Goal: Information Seeking & Learning: Learn about a topic

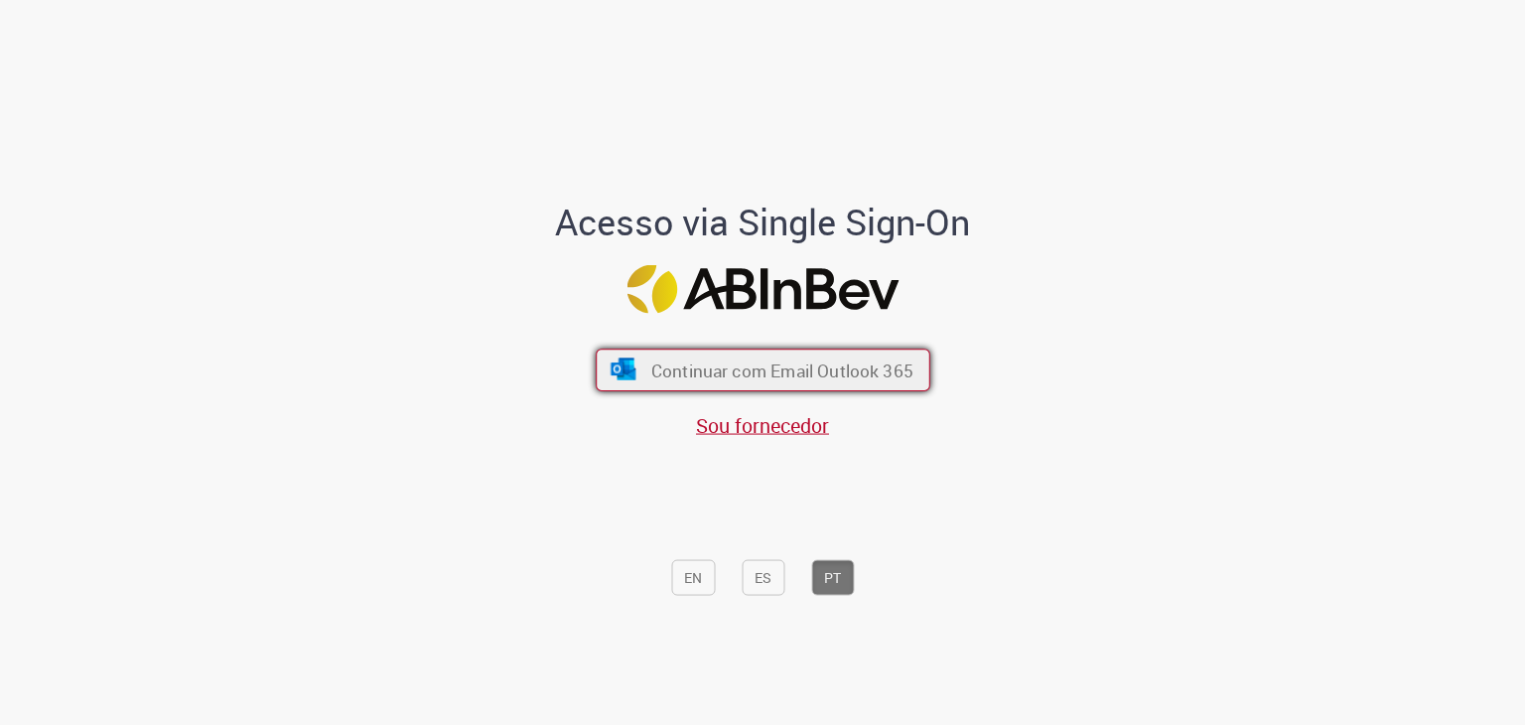
click at [805, 370] on font "Continuar com Email Outlook 365" at bounding box center [781, 370] width 262 height 23
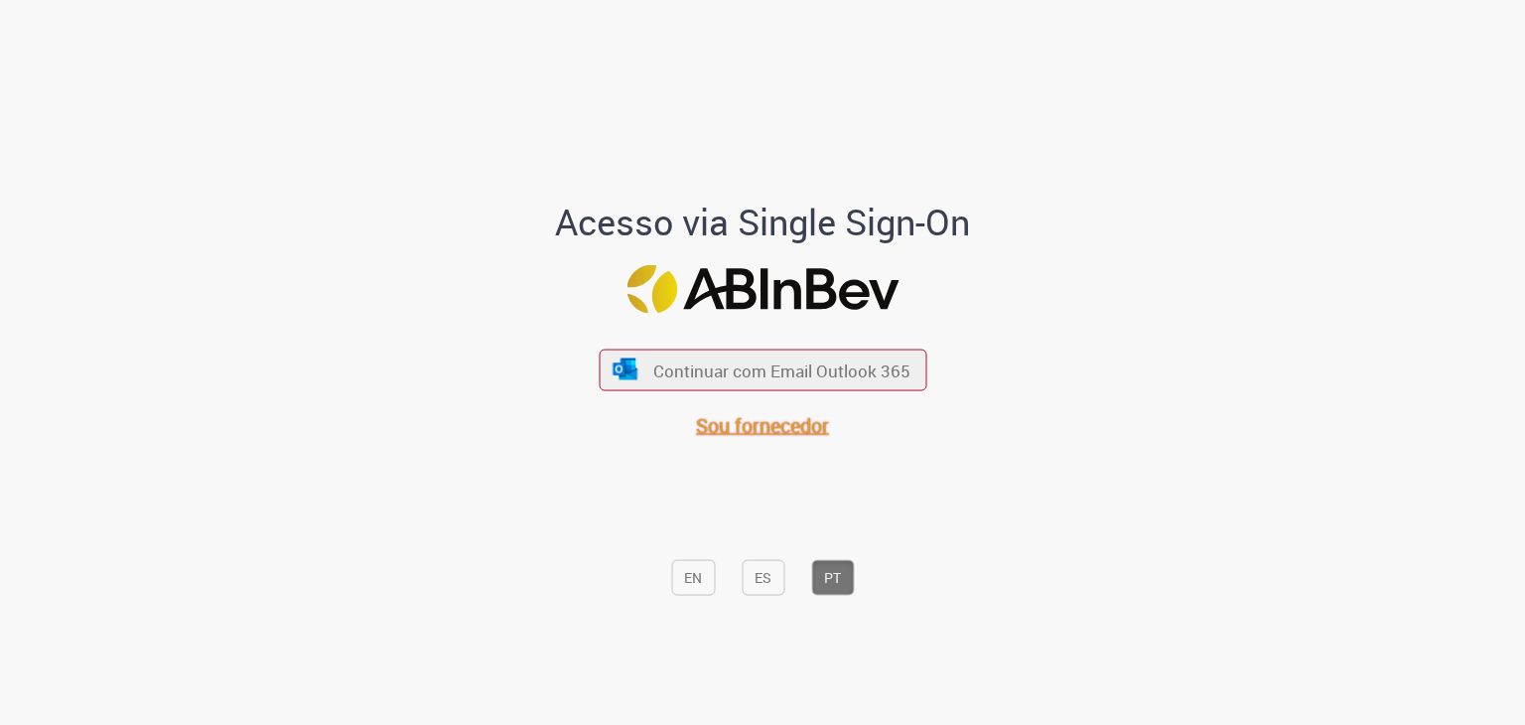
click at [765, 429] on font "Sou fornecedor" at bounding box center [762, 425] width 133 height 27
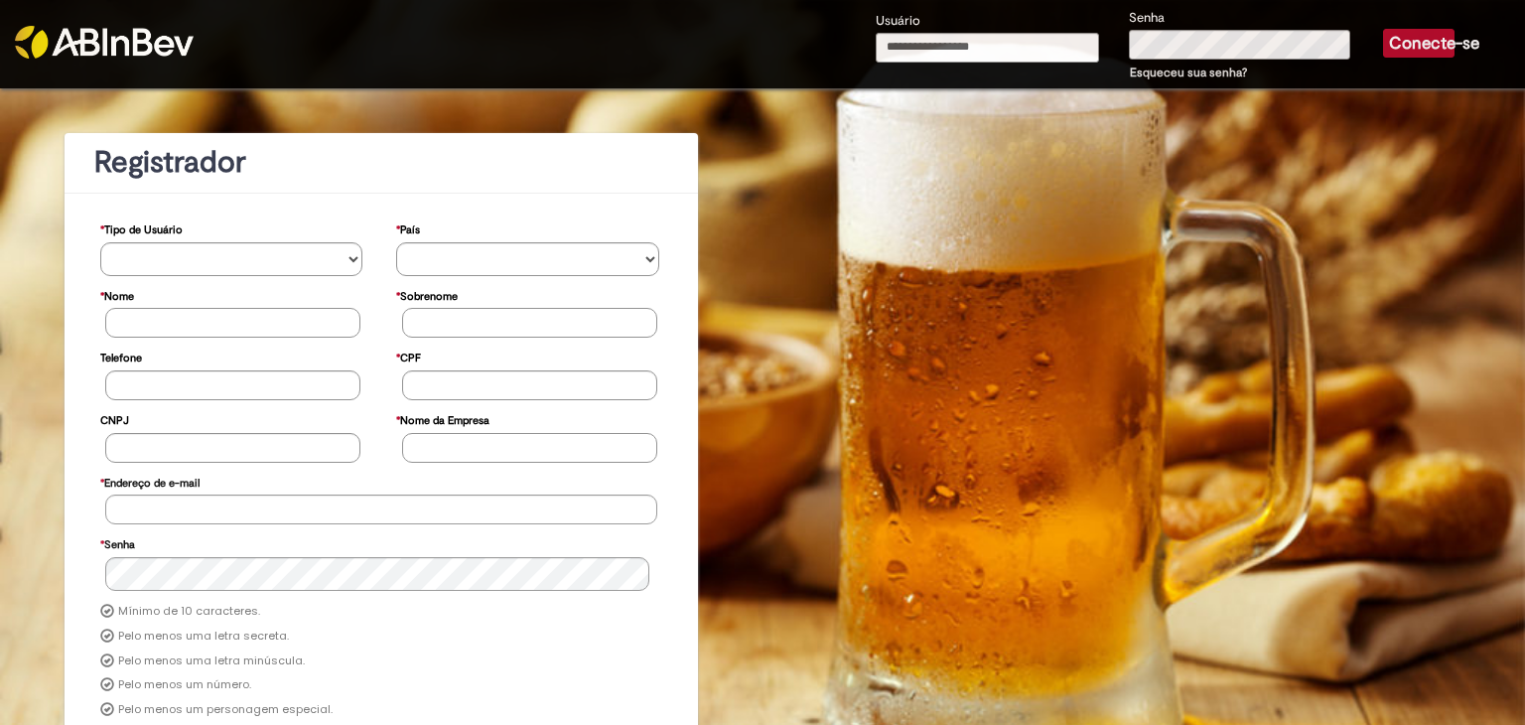
click at [931, 49] on input "Usuário" at bounding box center [988, 48] width 224 height 30
type input "**********"
click at [1394, 44] on font "Conecte-se" at bounding box center [1434, 43] width 90 height 21
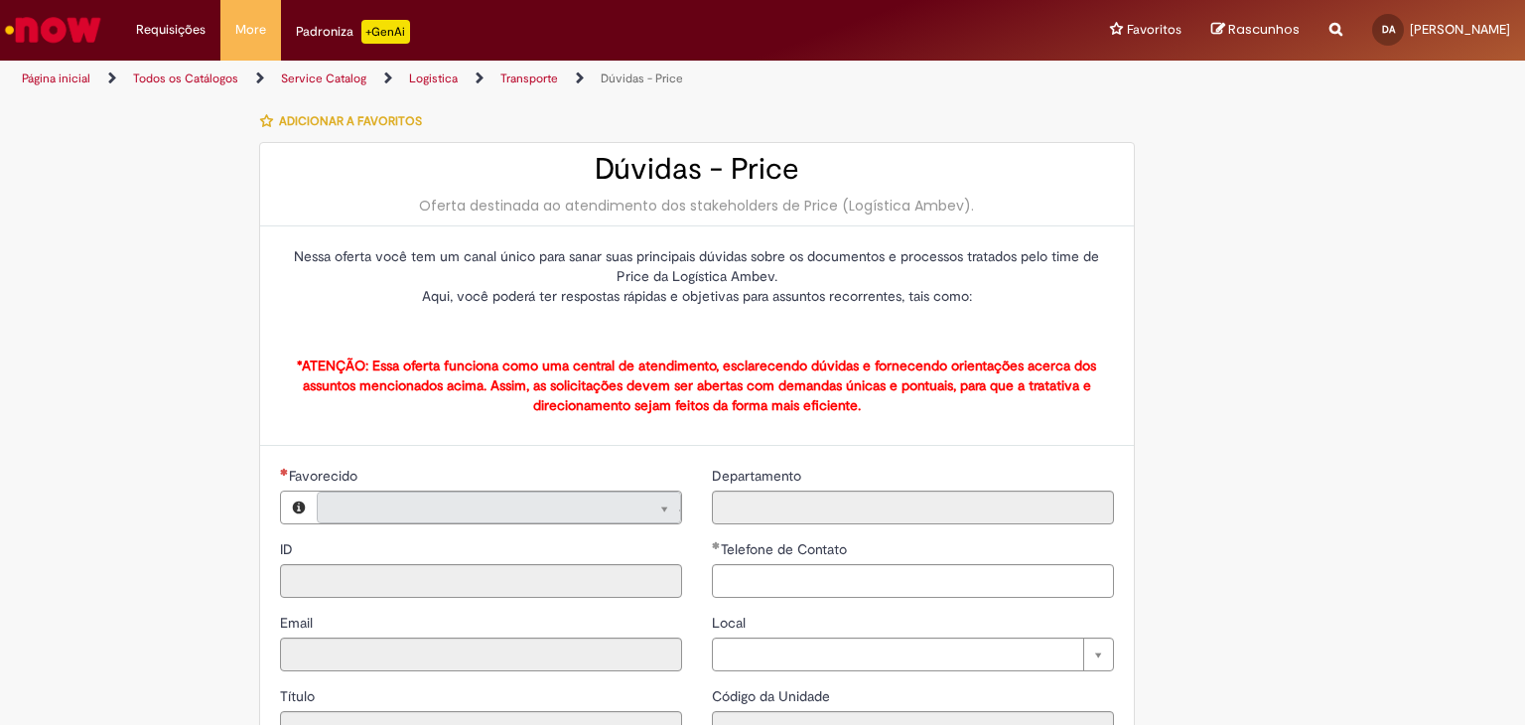
type input "**********"
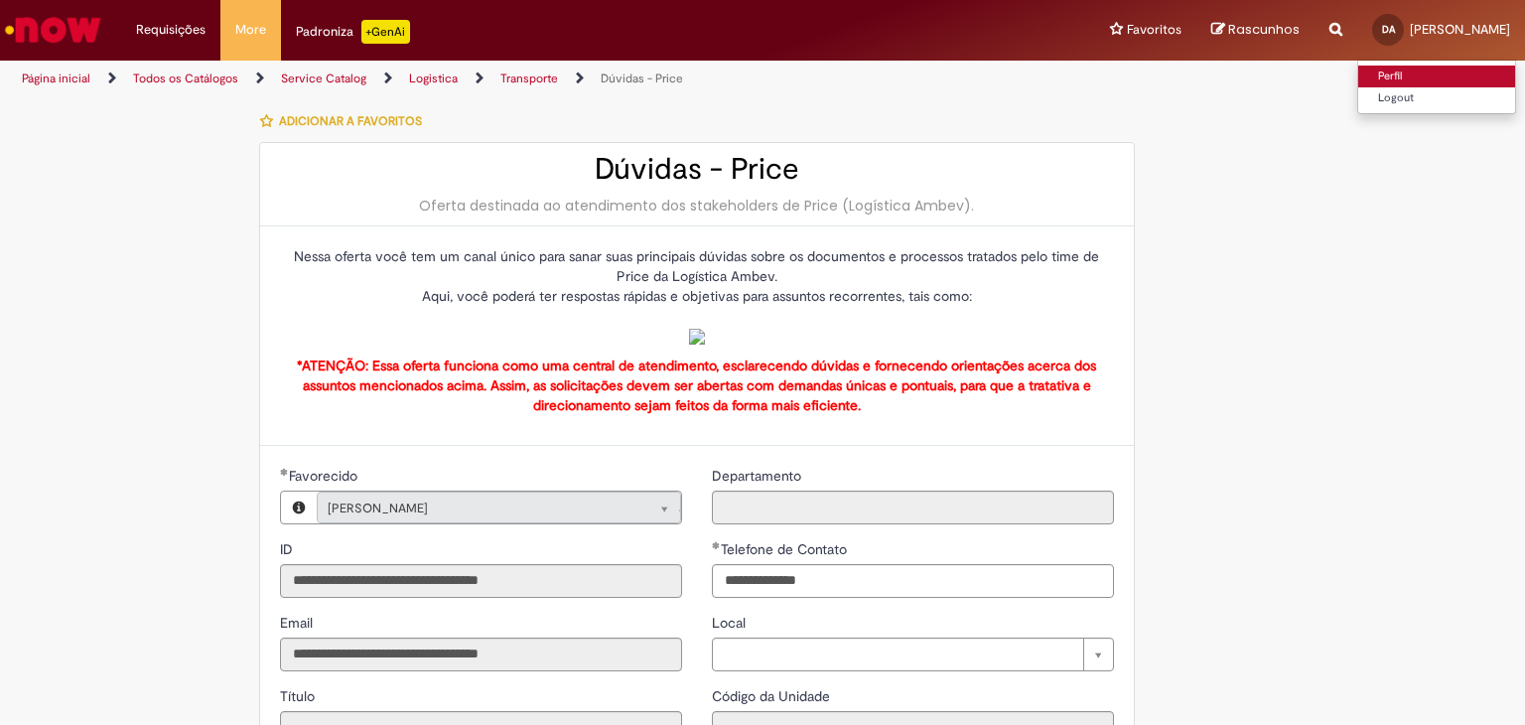
click at [1403, 76] on link "Perfil" at bounding box center [1436, 77] width 157 height 22
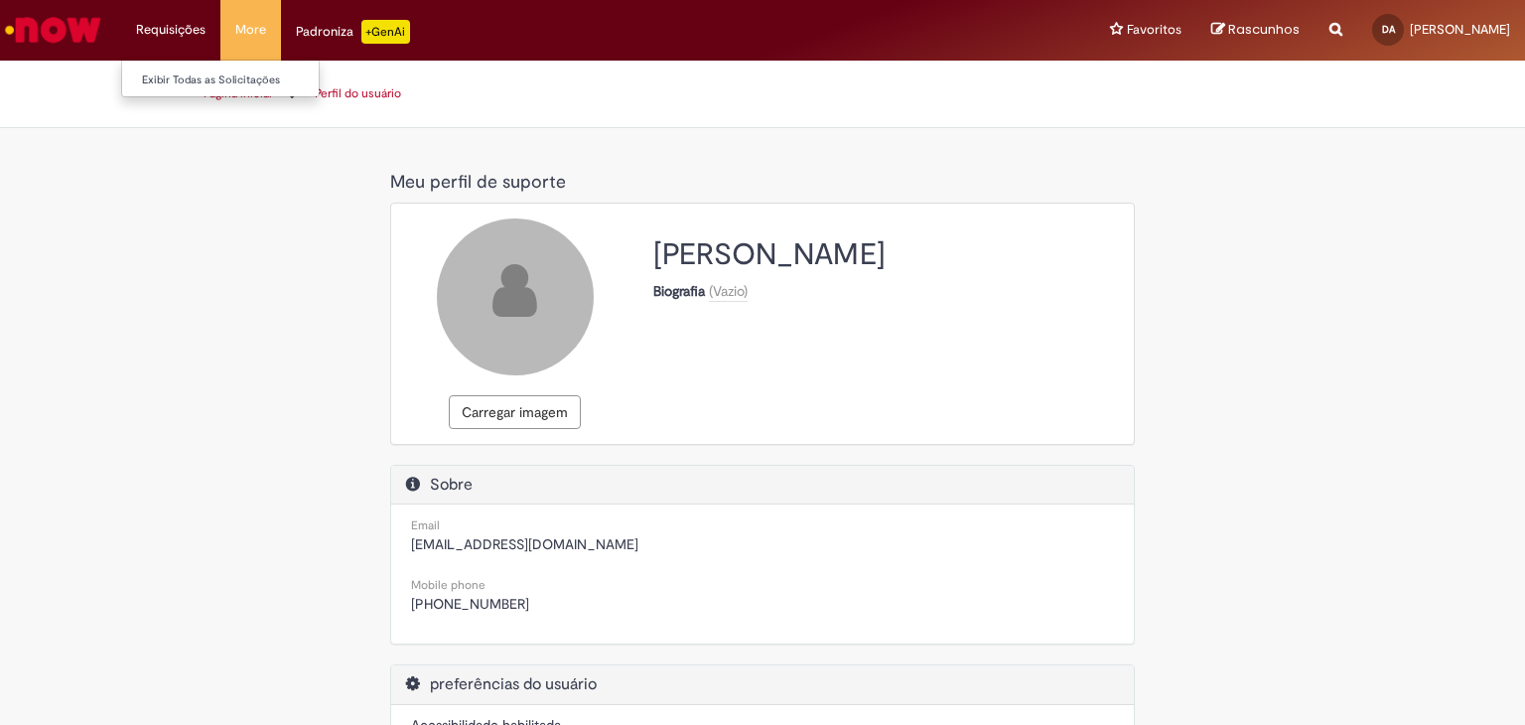
click at [159, 30] on li "Requisições Exibir Todas as Solicitações" at bounding box center [170, 30] width 99 height 60
click at [169, 84] on link "Exibir Todas as Solicitações" at bounding box center [231, 80] width 218 height 22
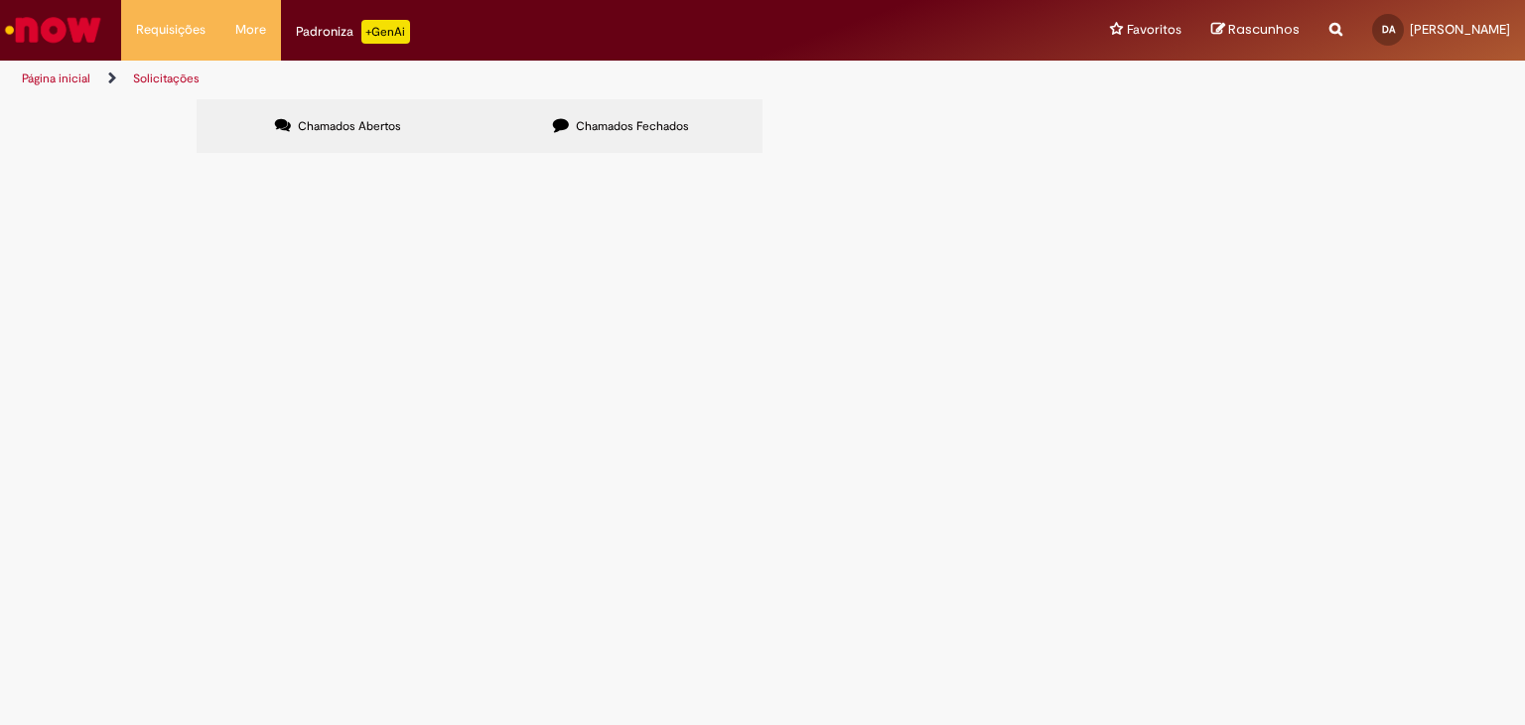
click at [632, 121] on span "Chamados Fechados" at bounding box center [632, 126] width 113 height 16
click at [36, 26] on img "Ir para a Homepage" at bounding box center [53, 30] width 102 height 40
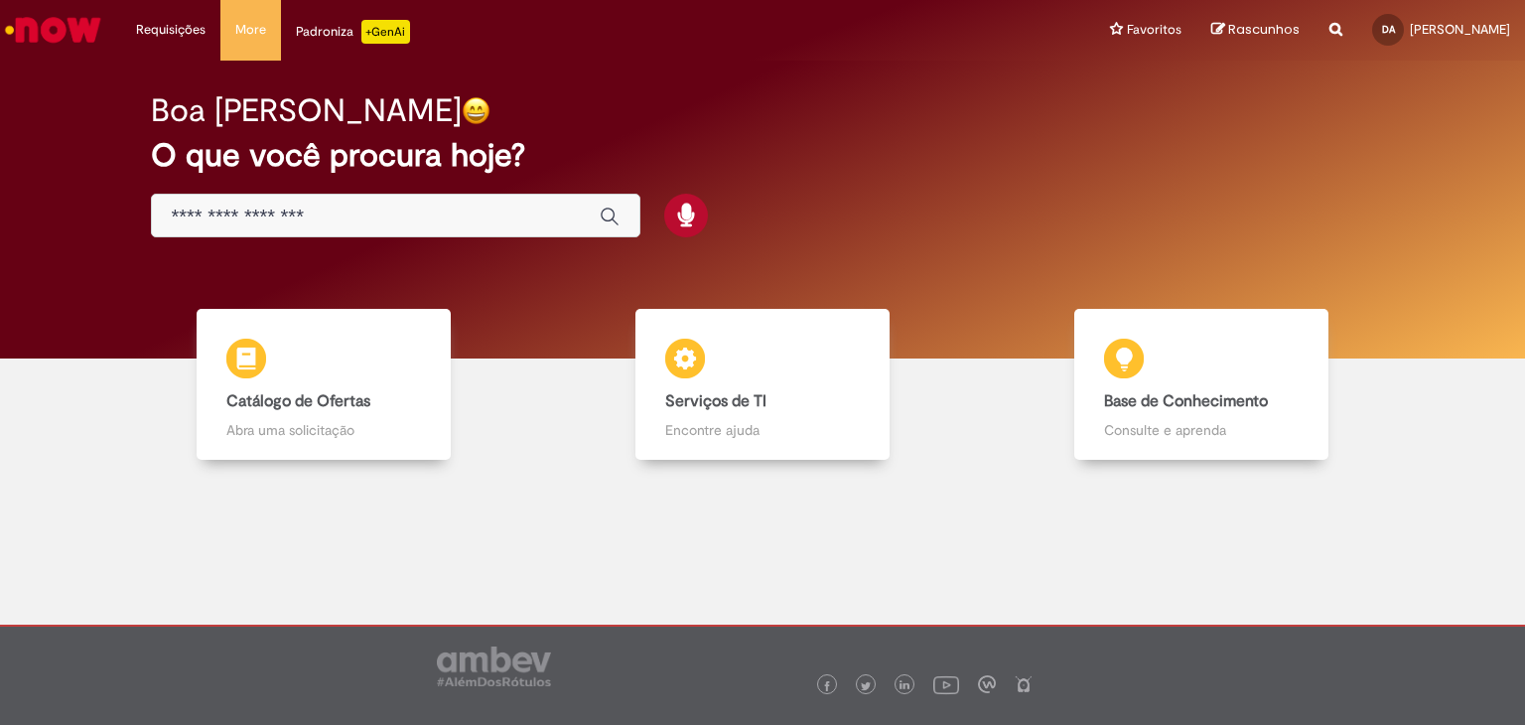
click at [298, 208] on input "Basta digitar aqui" at bounding box center [376, 217] width 408 height 23
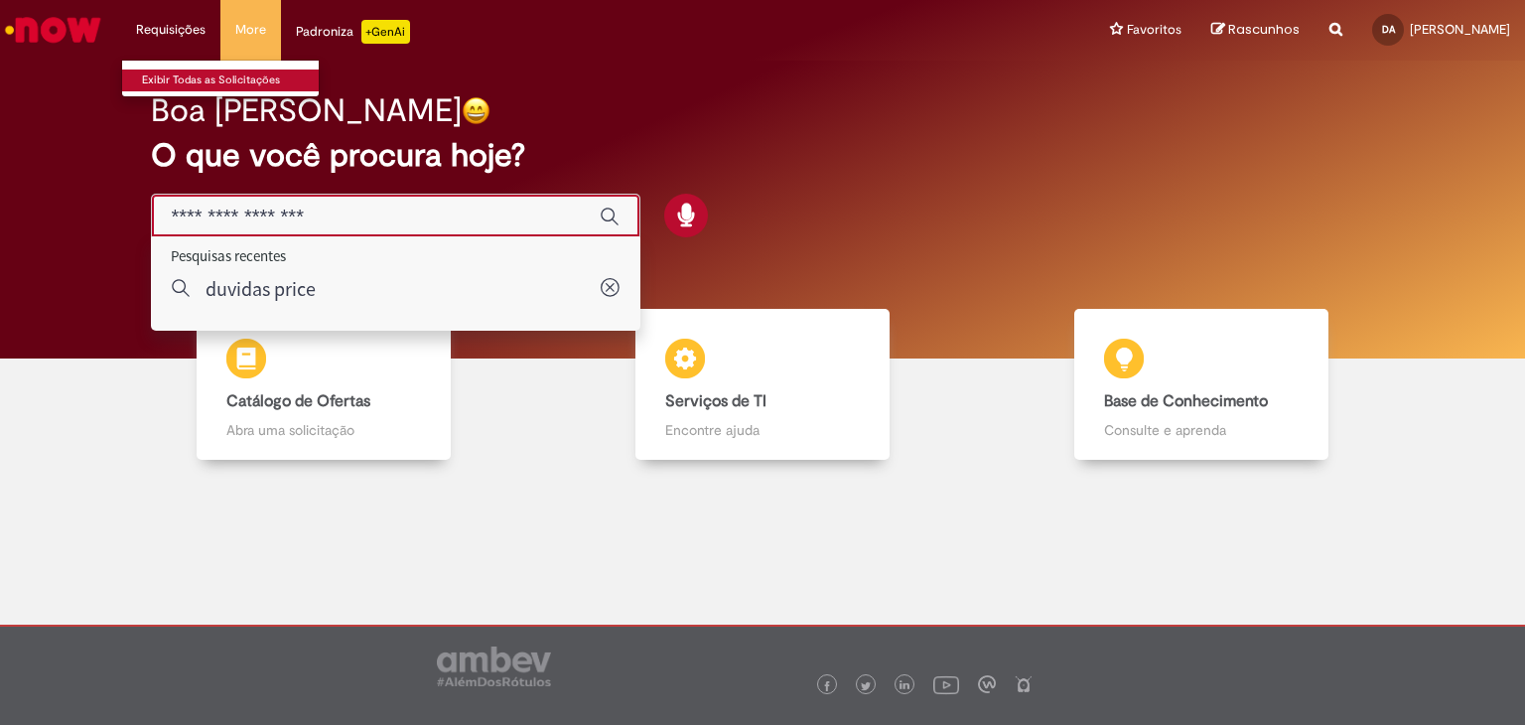
click at [180, 73] on link "Exibir Todas as Solicitações" at bounding box center [231, 80] width 218 height 22
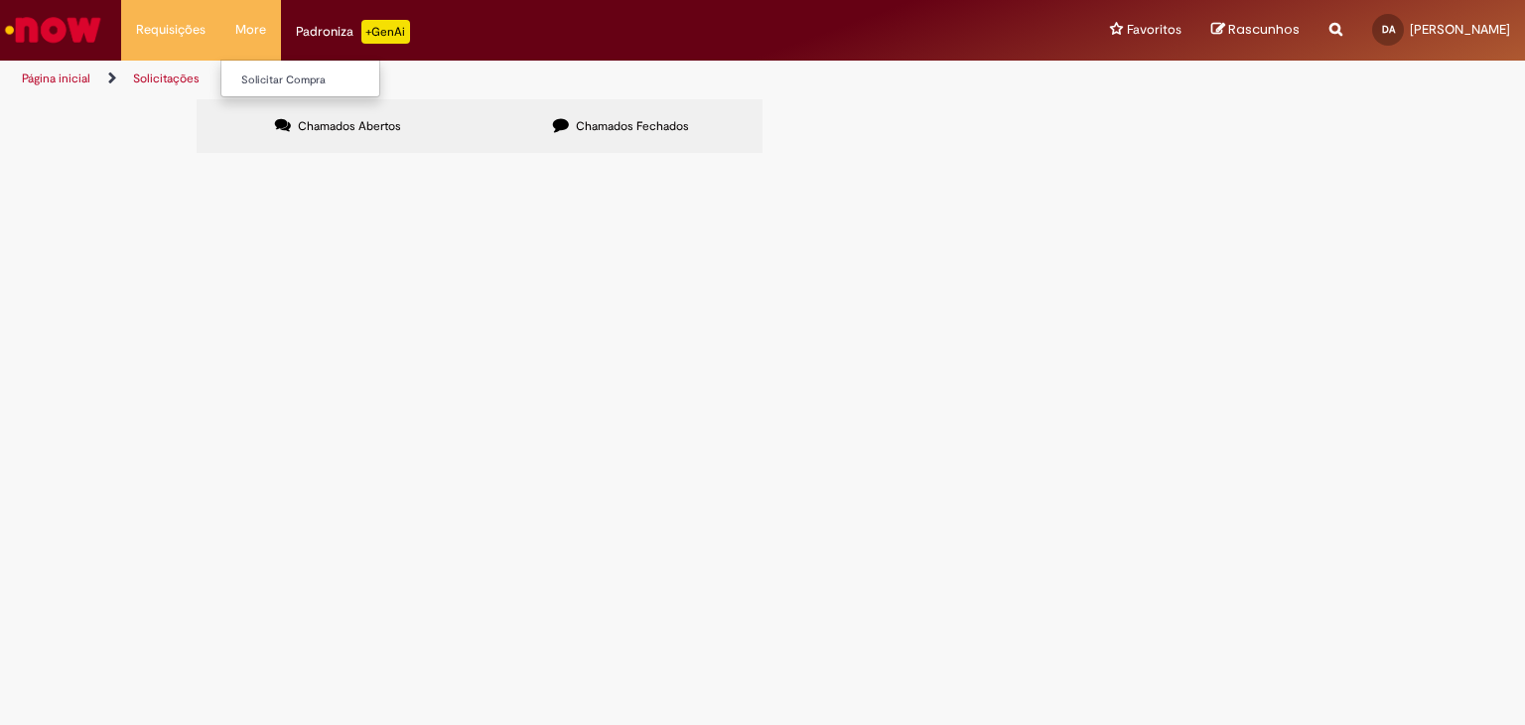
click at [252, 30] on li "More Solicitar Compra" at bounding box center [250, 30] width 61 height 60
click at [331, 29] on div "Padroniza +GenAi" at bounding box center [353, 32] width 114 height 24
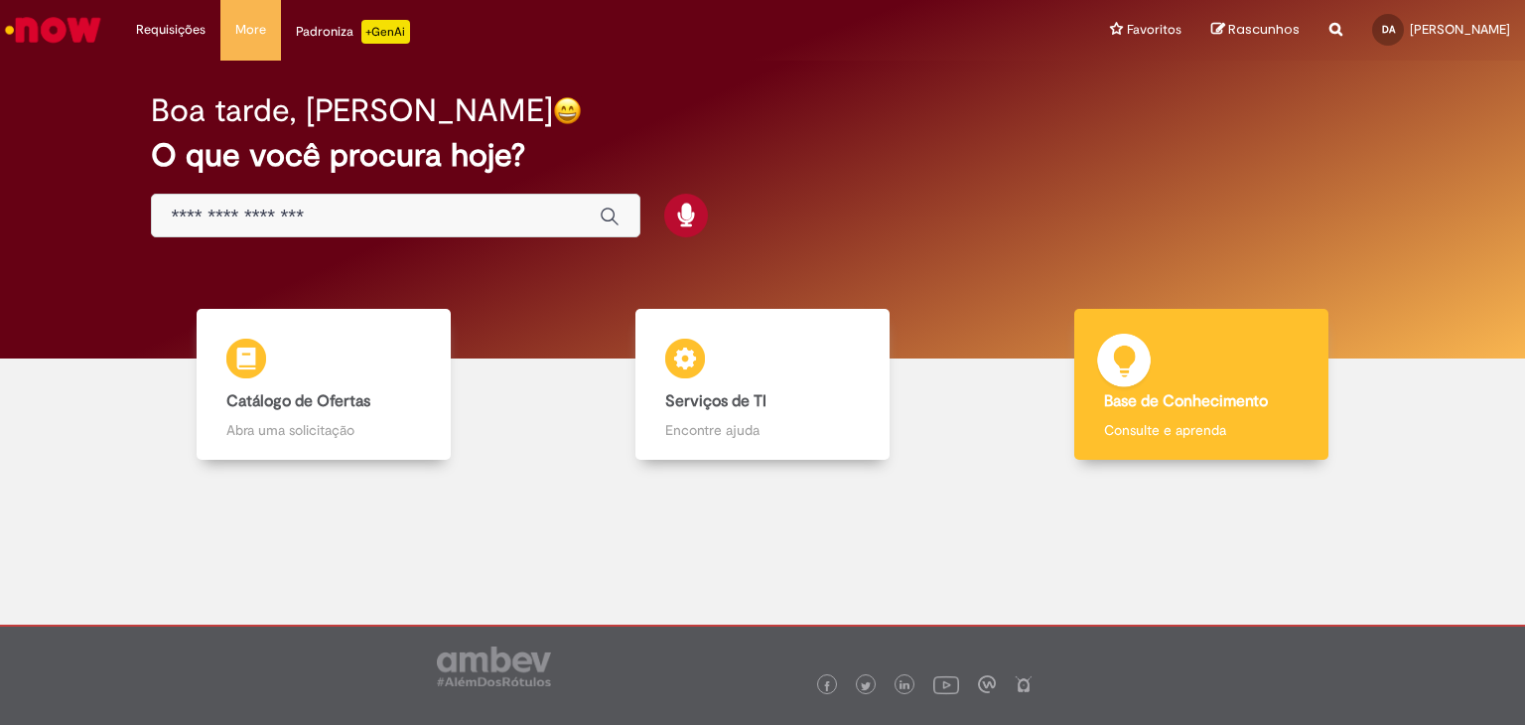
click at [1154, 416] on div "Base de Conhecimento Base de Conhecimento Consulte e aprenda" at bounding box center [1201, 385] width 254 height 152
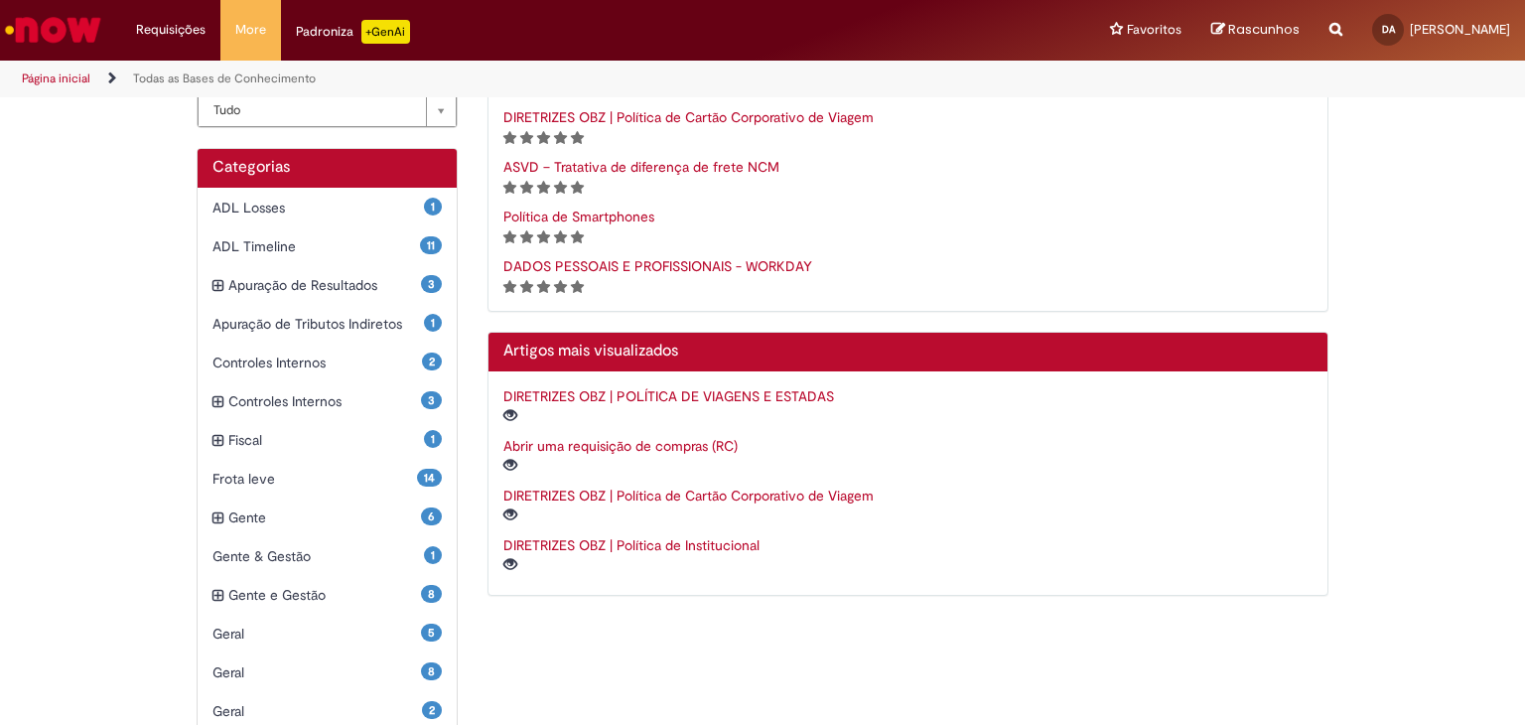
scroll to position [397, 0]
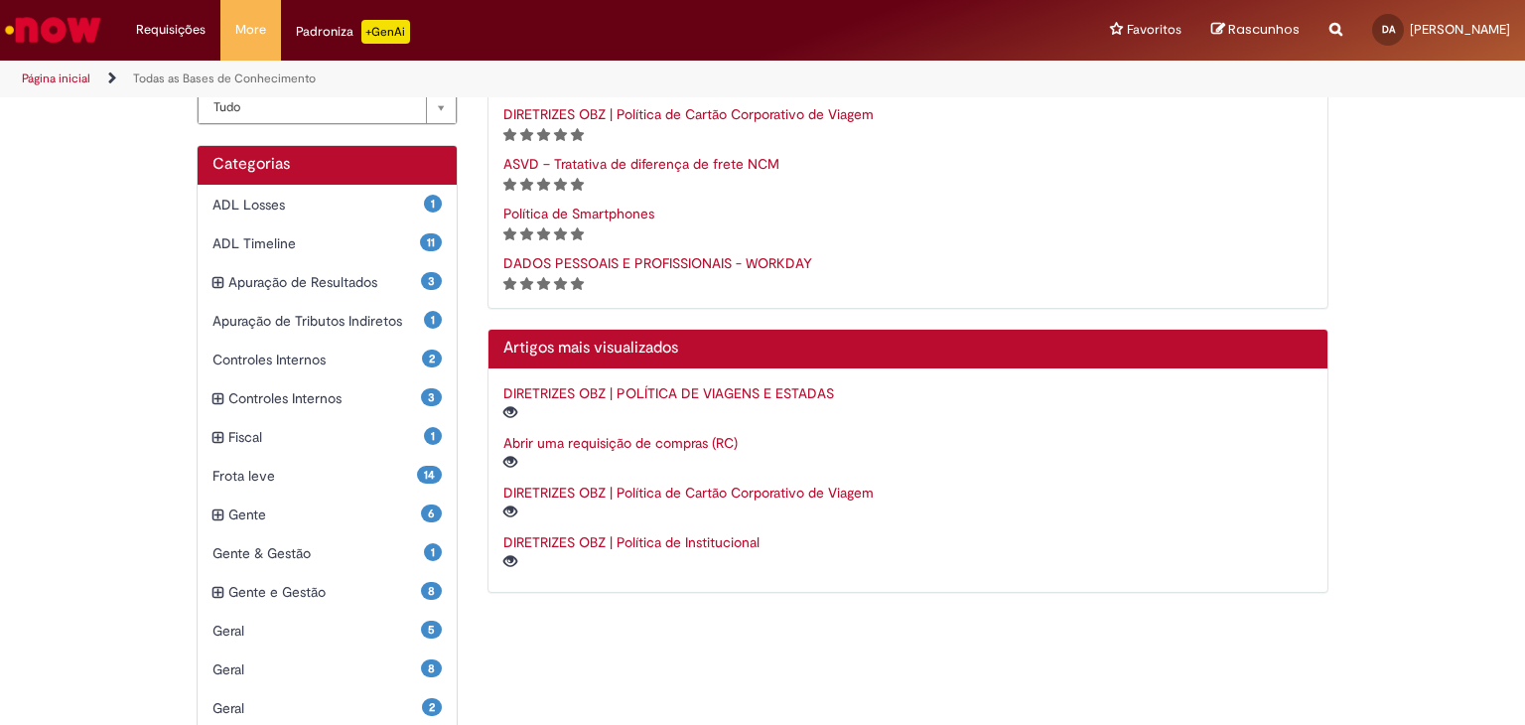
click at [675, 263] on link "DADOS PESSOAIS E PROFISSIONAIS - WORKDAY" at bounding box center [657, 263] width 309 height 18
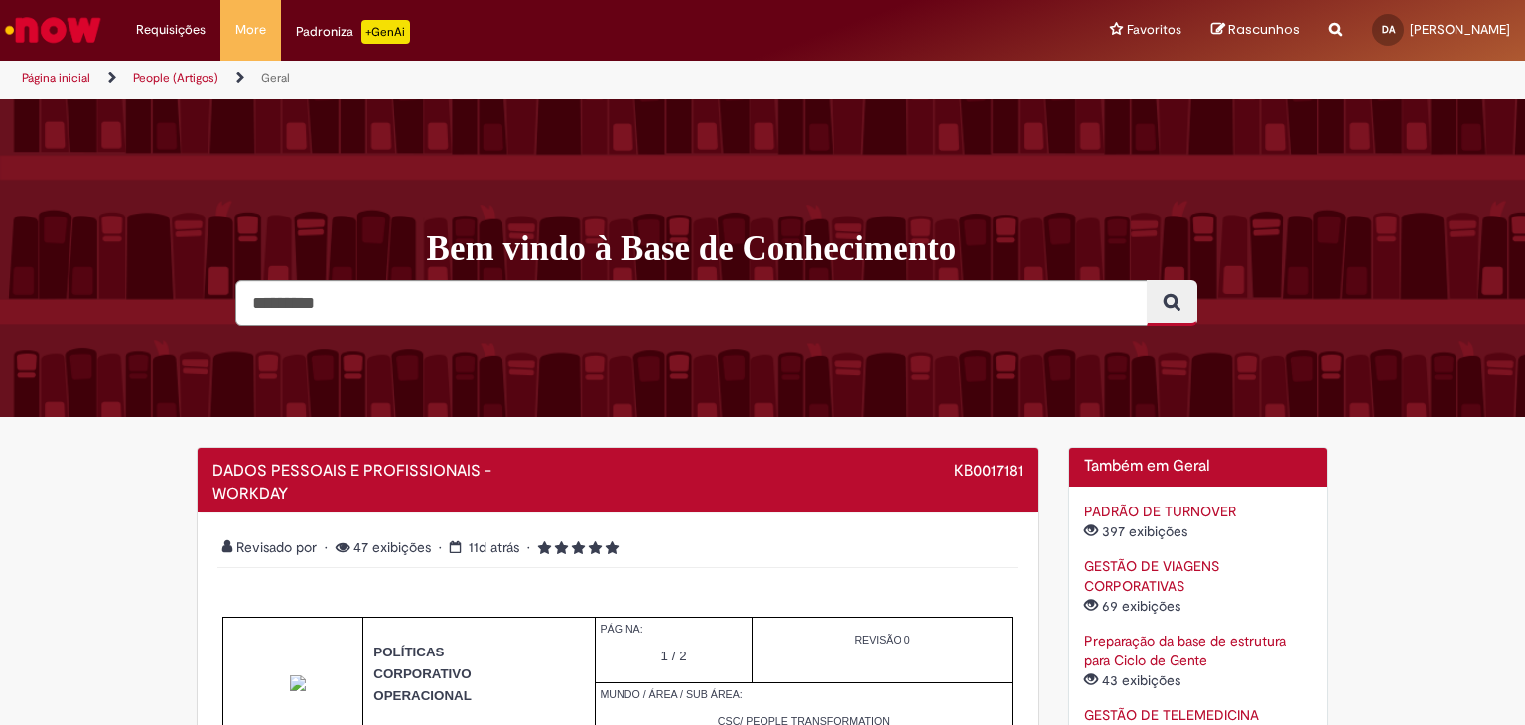
click at [393, 31] on p "+GenAi" at bounding box center [385, 32] width 49 height 24
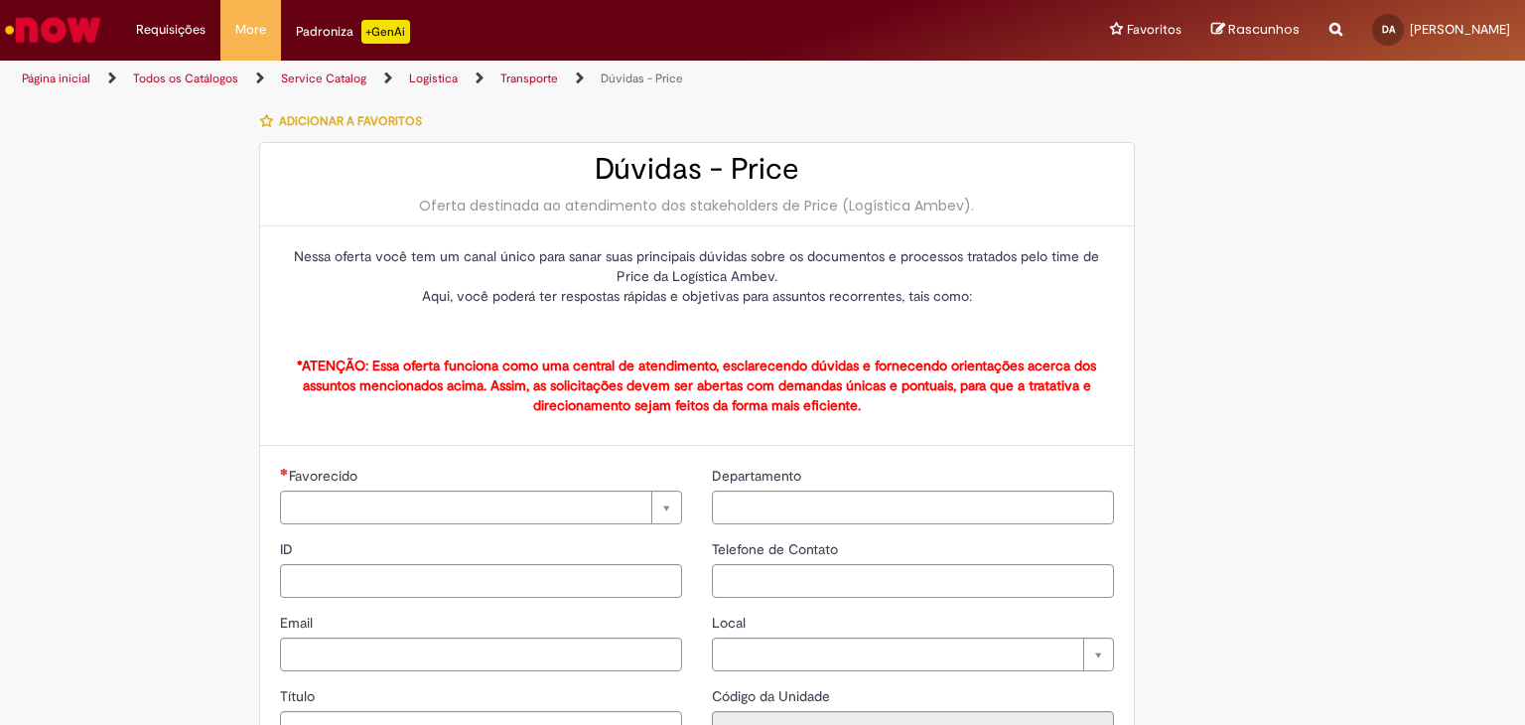
type input "**********"
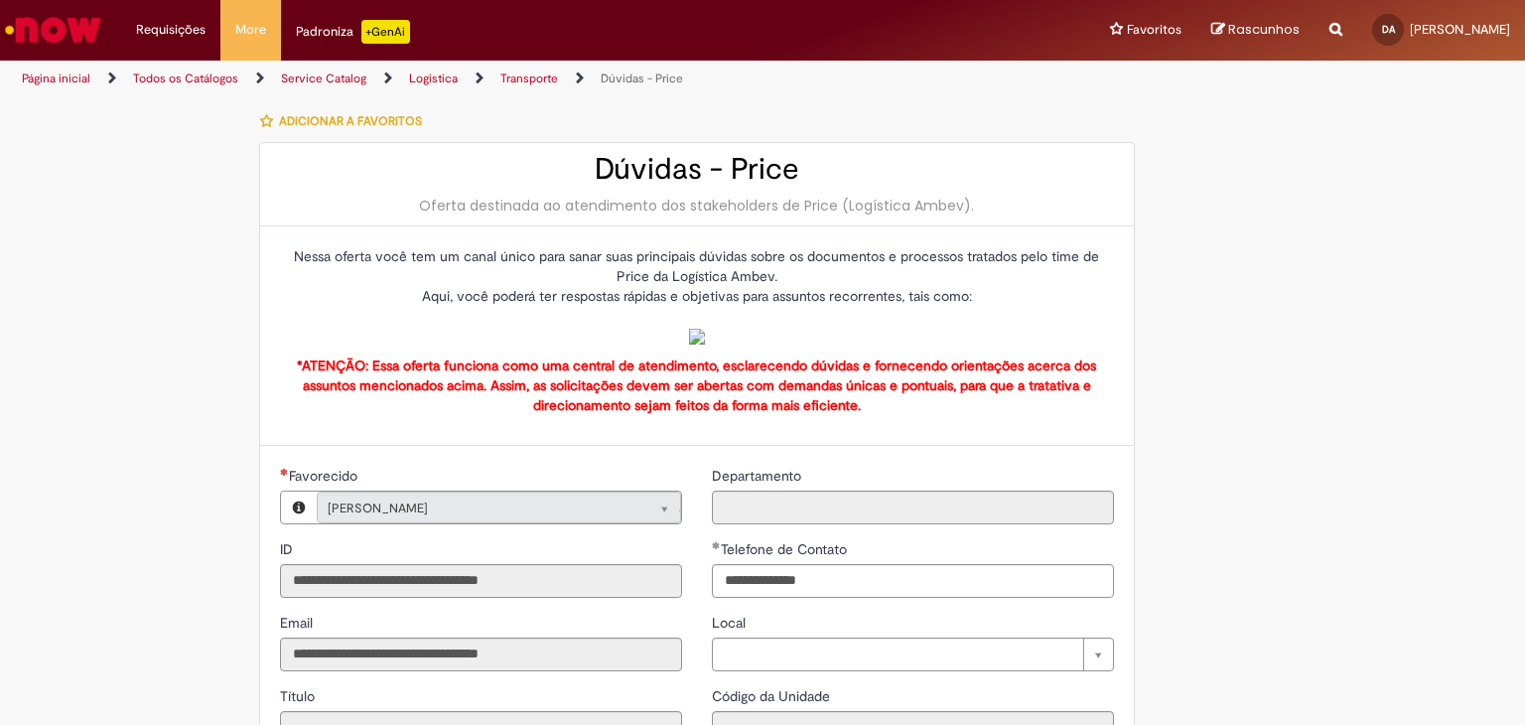
type input "**********"
click at [705, 345] on img at bounding box center [697, 337] width 16 height 16
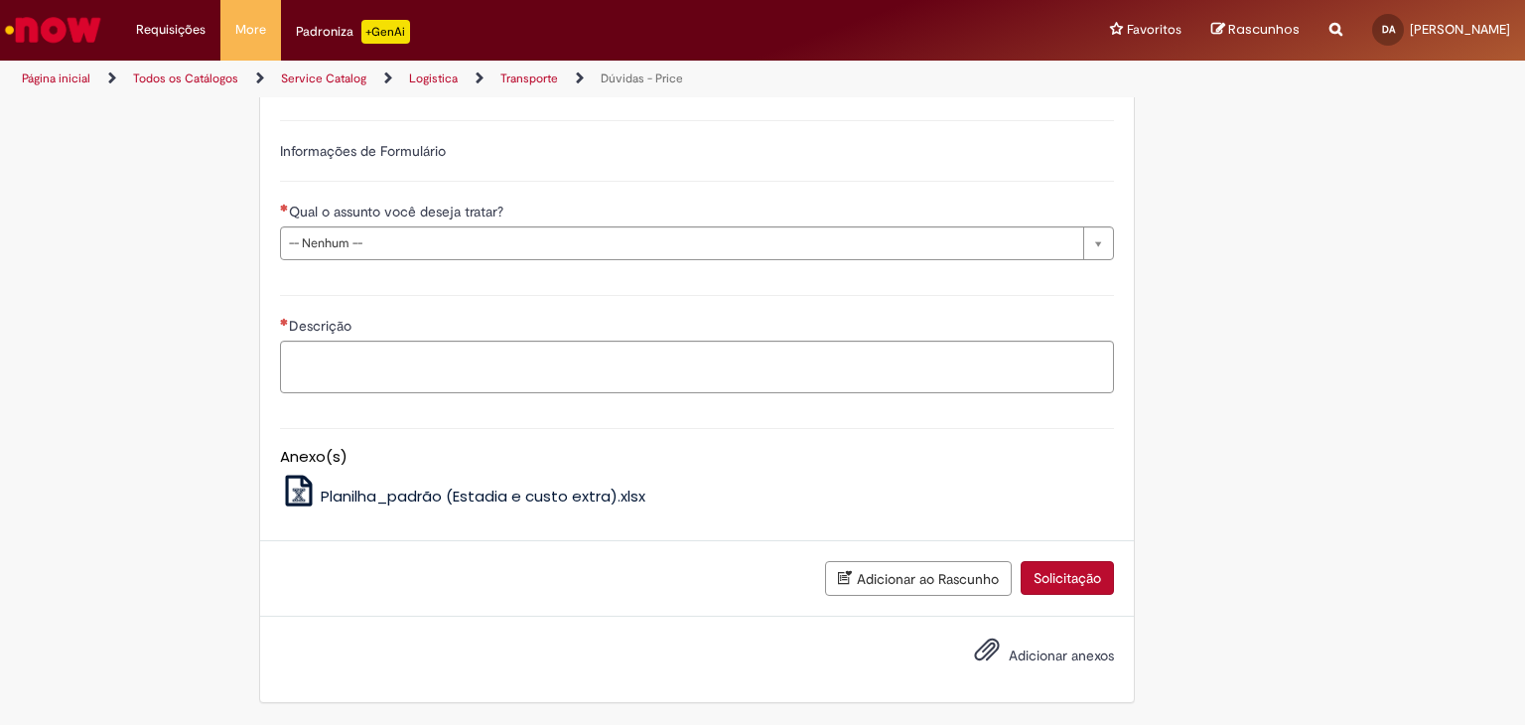
scroll to position [993, 0]
click at [468, 498] on span "Planilha_padrão (Estadia e custo extra).xlsx" at bounding box center [483, 495] width 325 height 21
click at [430, 76] on link "Logistica" at bounding box center [433, 78] width 49 height 16
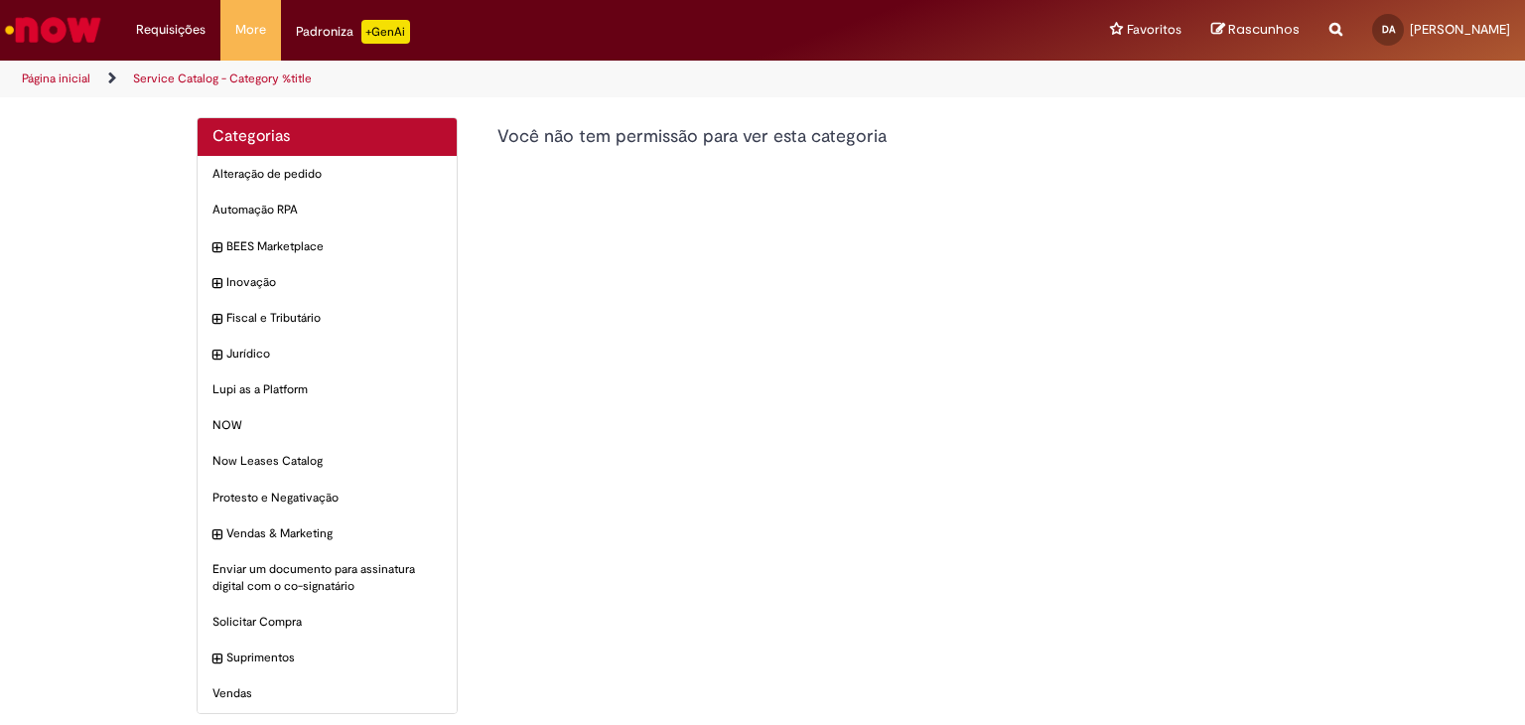
click at [397, 28] on p "+GenAi" at bounding box center [385, 32] width 49 height 24
click at [110, 75] on icon "Trilhas de página" at bounding box center [105, 78] width 24 height 12
click at [163, 29] on li "Requisições Exibir Todas as Solicitações" at bounding box center [170, 30] width 99 height 60
click at [26, 30] on img "Ir para a Homepage" at bounding box center [53, 30] width 102 height 40
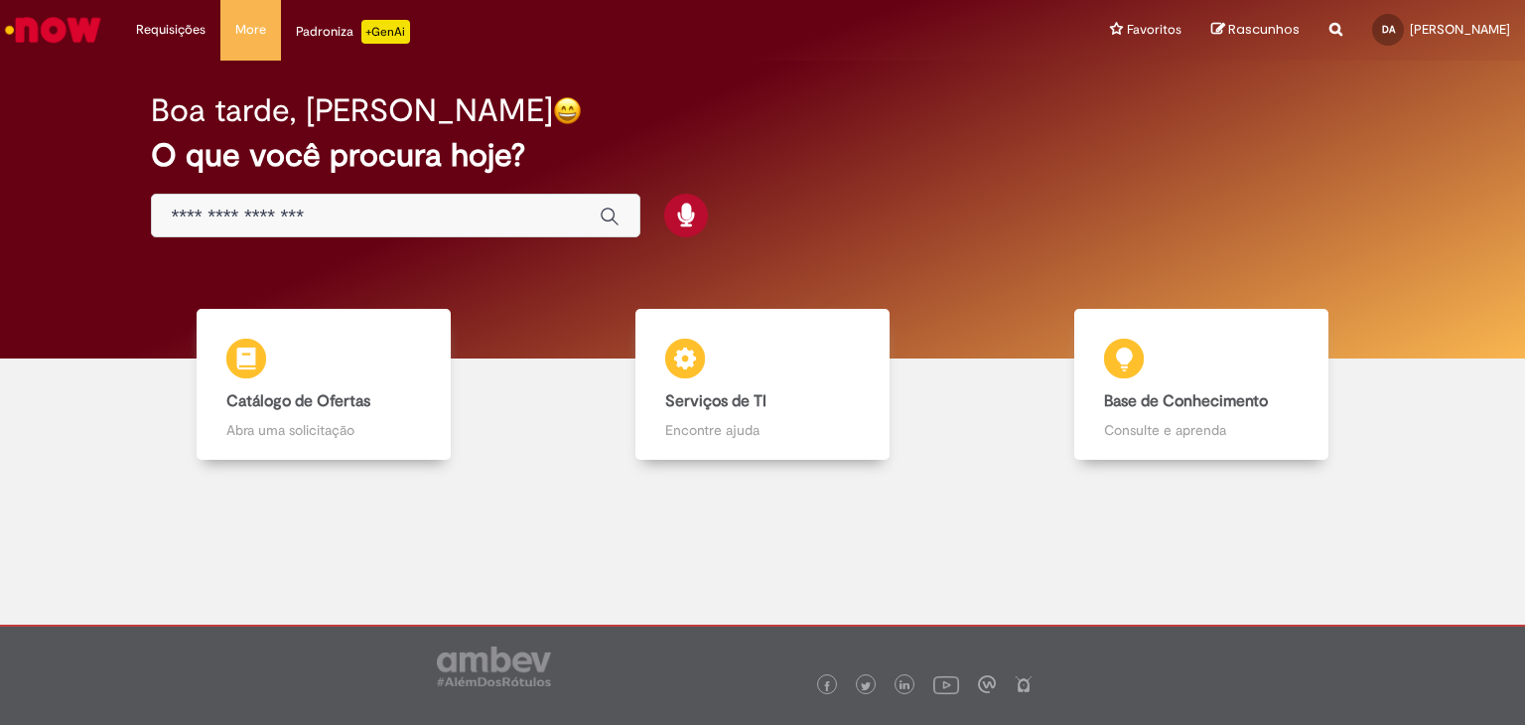
click at [330, 219] on input "Basta digitar aqui" at bounding box center [376, 217] width 408 height 23
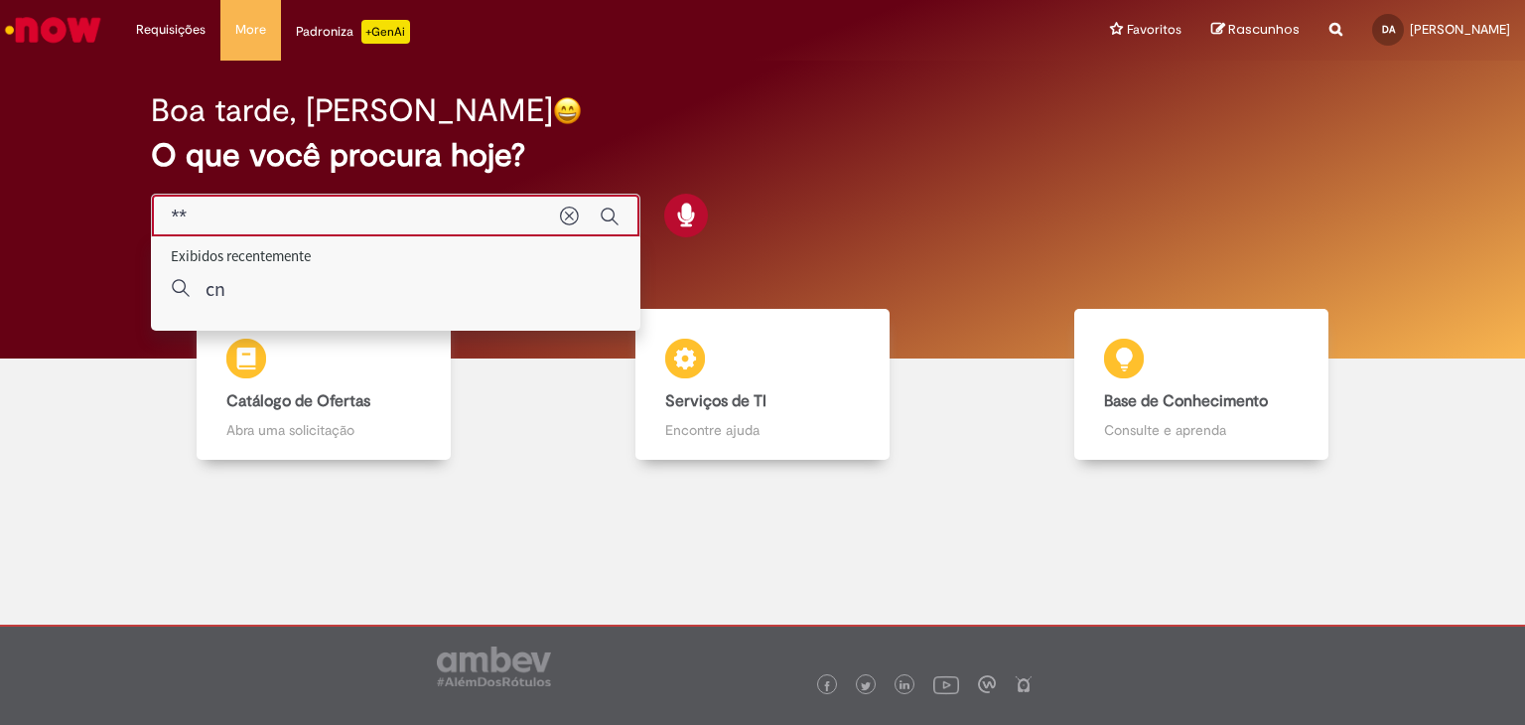
type input "*"
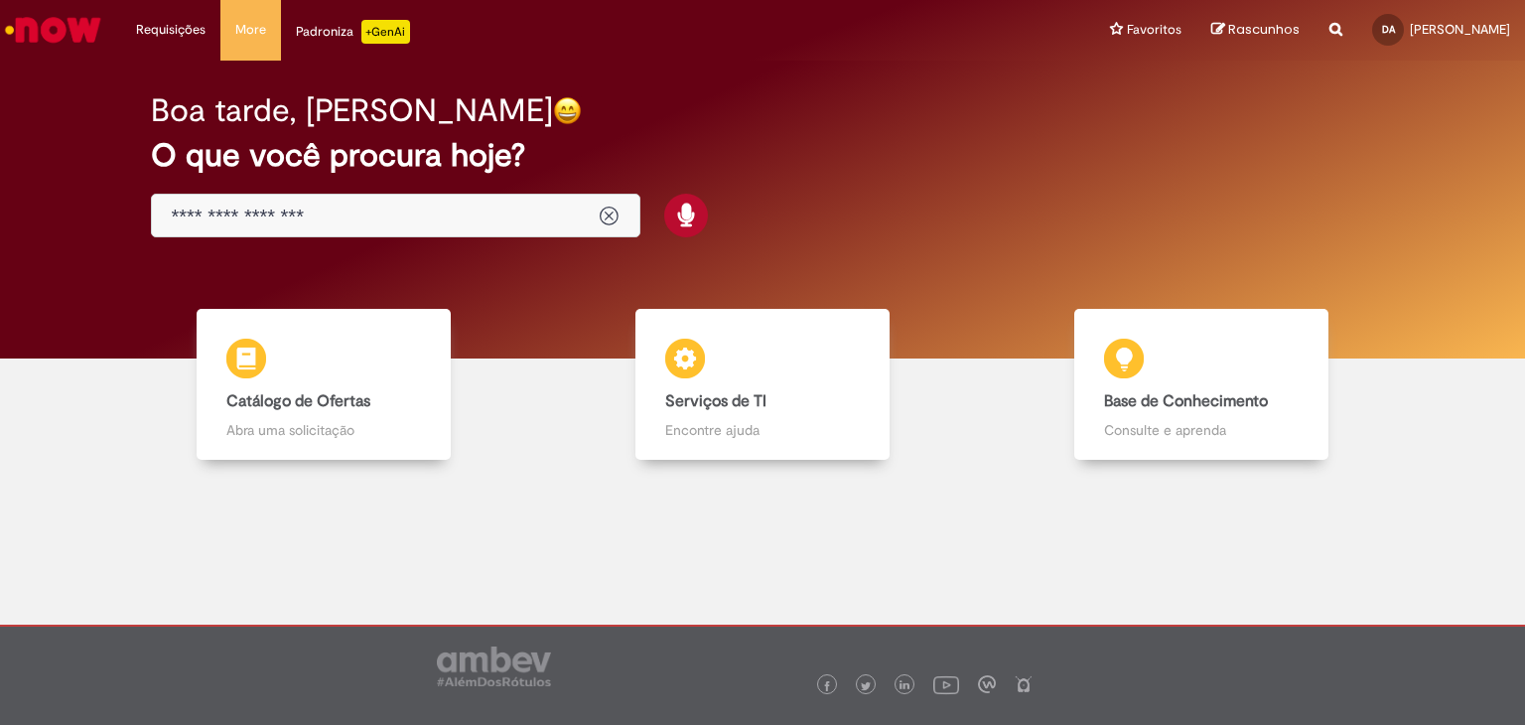
type input "**********"
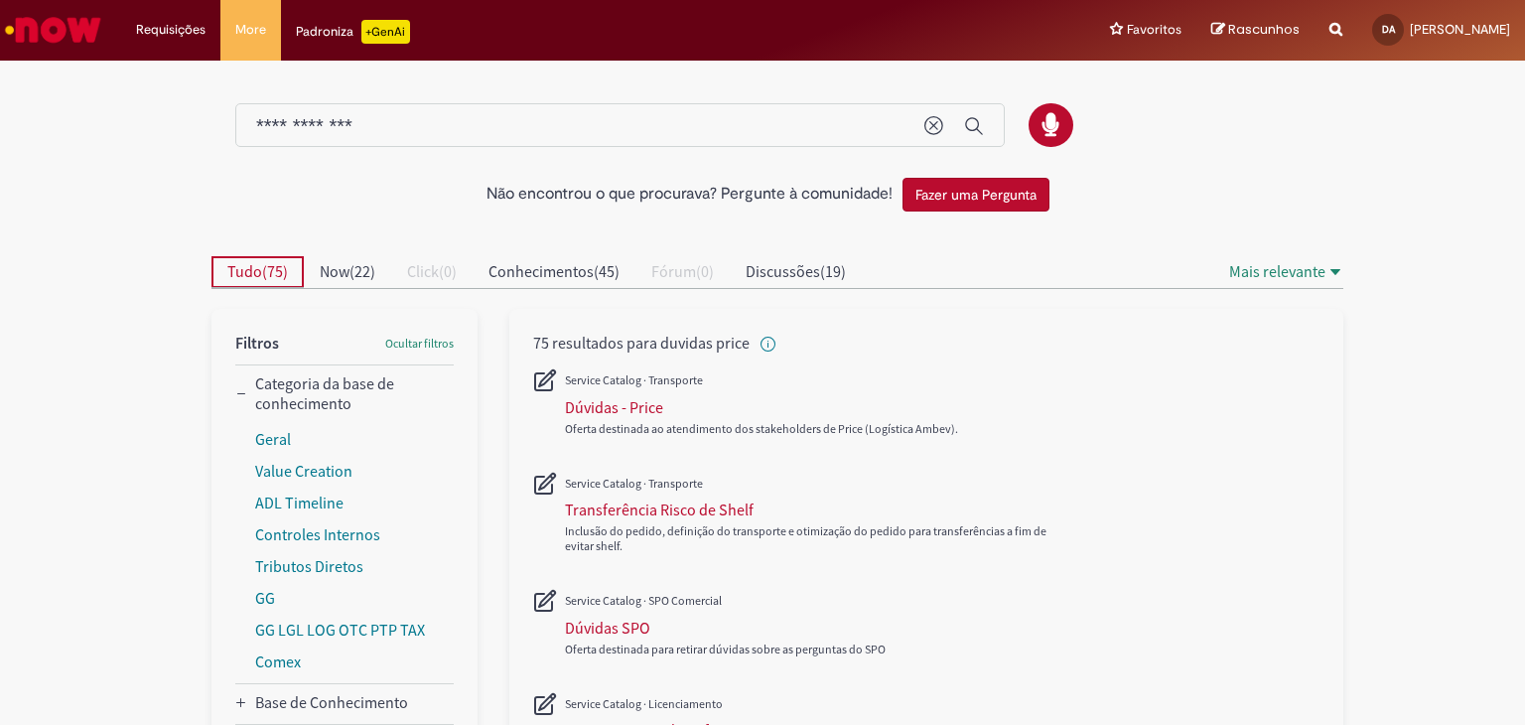
click at [242, 267] on span "Tudo" at bounding box center [244, 271] width 35 height 20
click at [964, 126] on icon "Enviar pesquisa" at bounding box center [974, 126] width 20 height 20
click at [957, 196] on button "Fazer uma Pergunta" at bounding box center [975, 195] width 147 height 34
click at [953, 195] on button "Fazer uma Pergunta" at bounding box center [975, 195] width 147 height 34
click at [326, 117] on input "**********" at bounding box center [580, 126] width 648 height 23
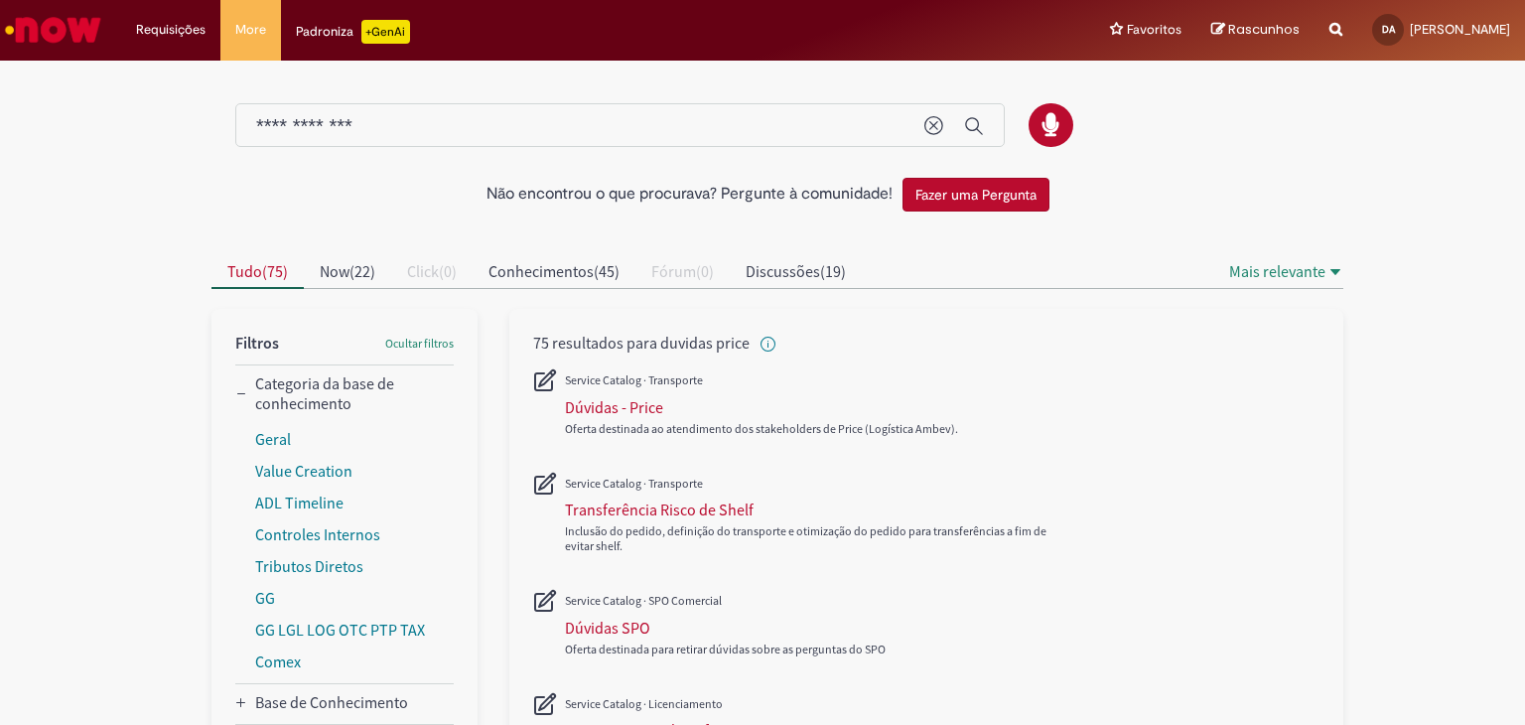
drag, startPoint x: 391, startPoint y: 124, endPoint x: 235, endPoint y: 130, distance: 156.0
click at [235, 130] on div "**********" at bounding box center [619, 125] width 769 height 45
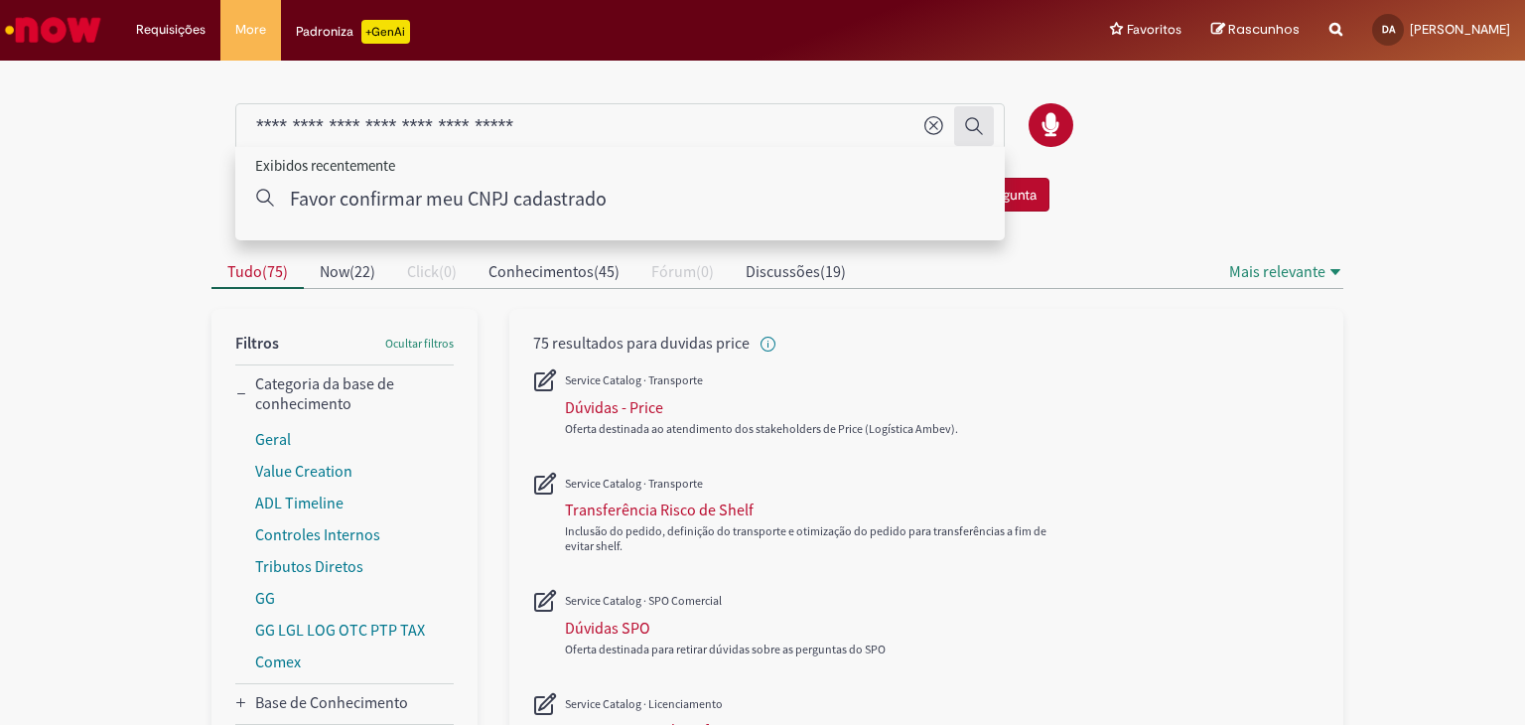
type input "**********"
click at [964, 128] on icon "Enviar pesquisa" at bounding box center [974, 126] width 20 height 20
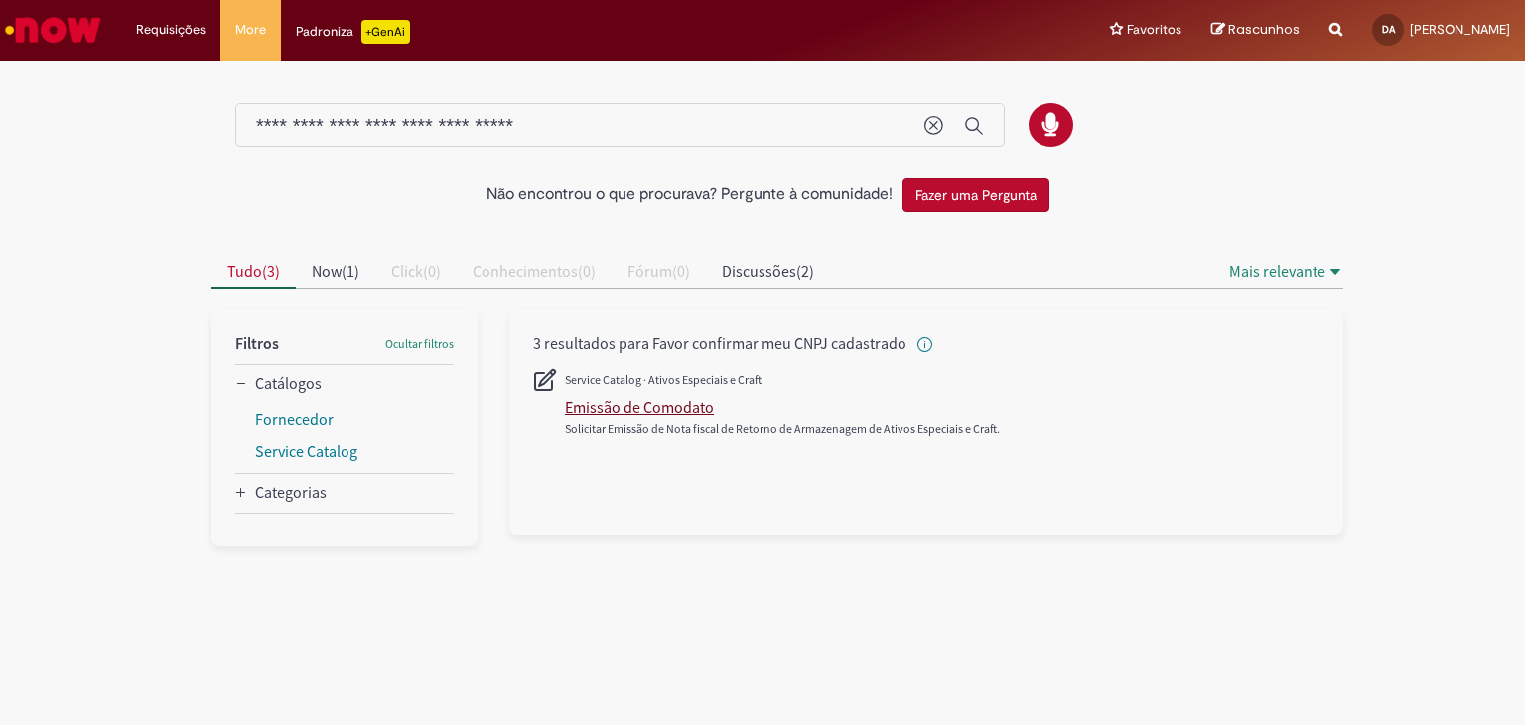
click at [677, 407] on div "Emissão de Comodato" at bounding box center [639, 407] width 149 height 20
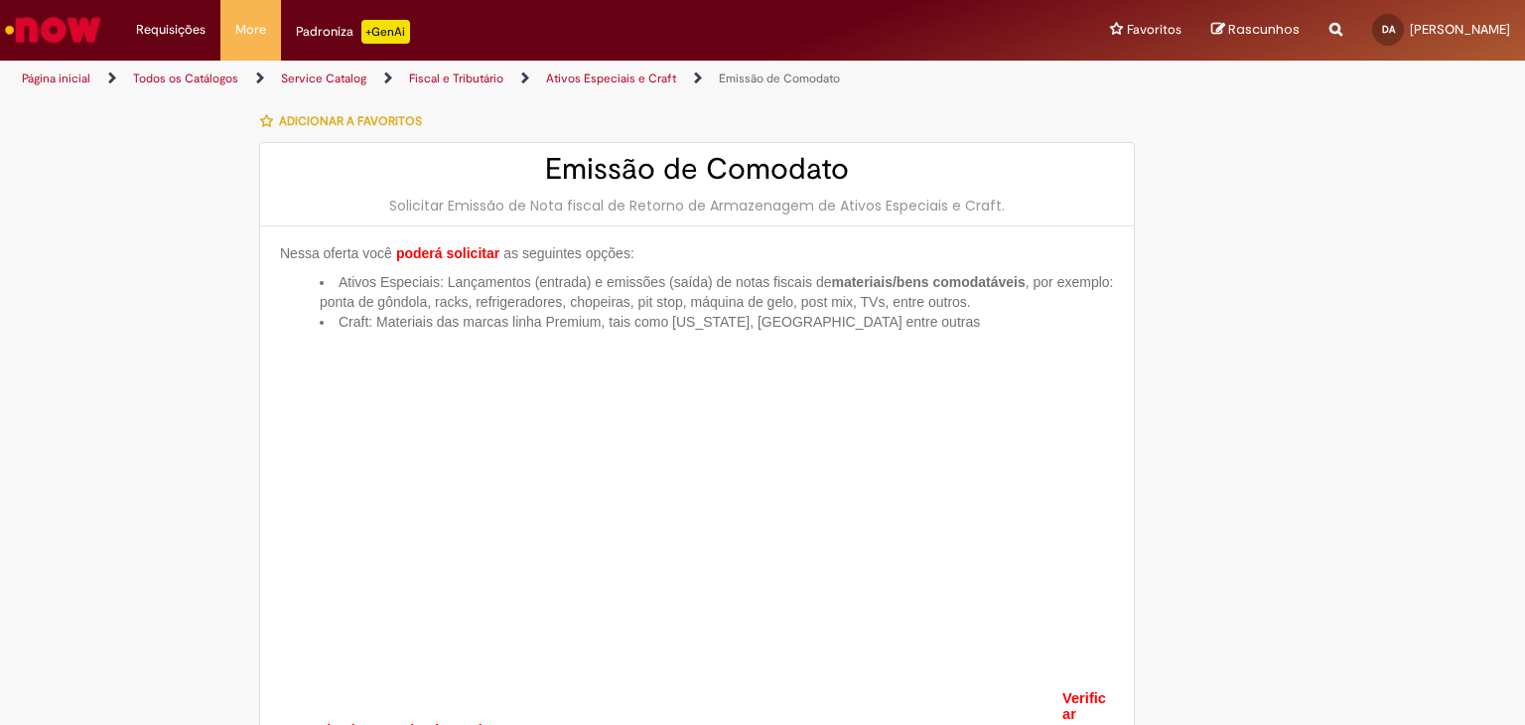
type input "**********"
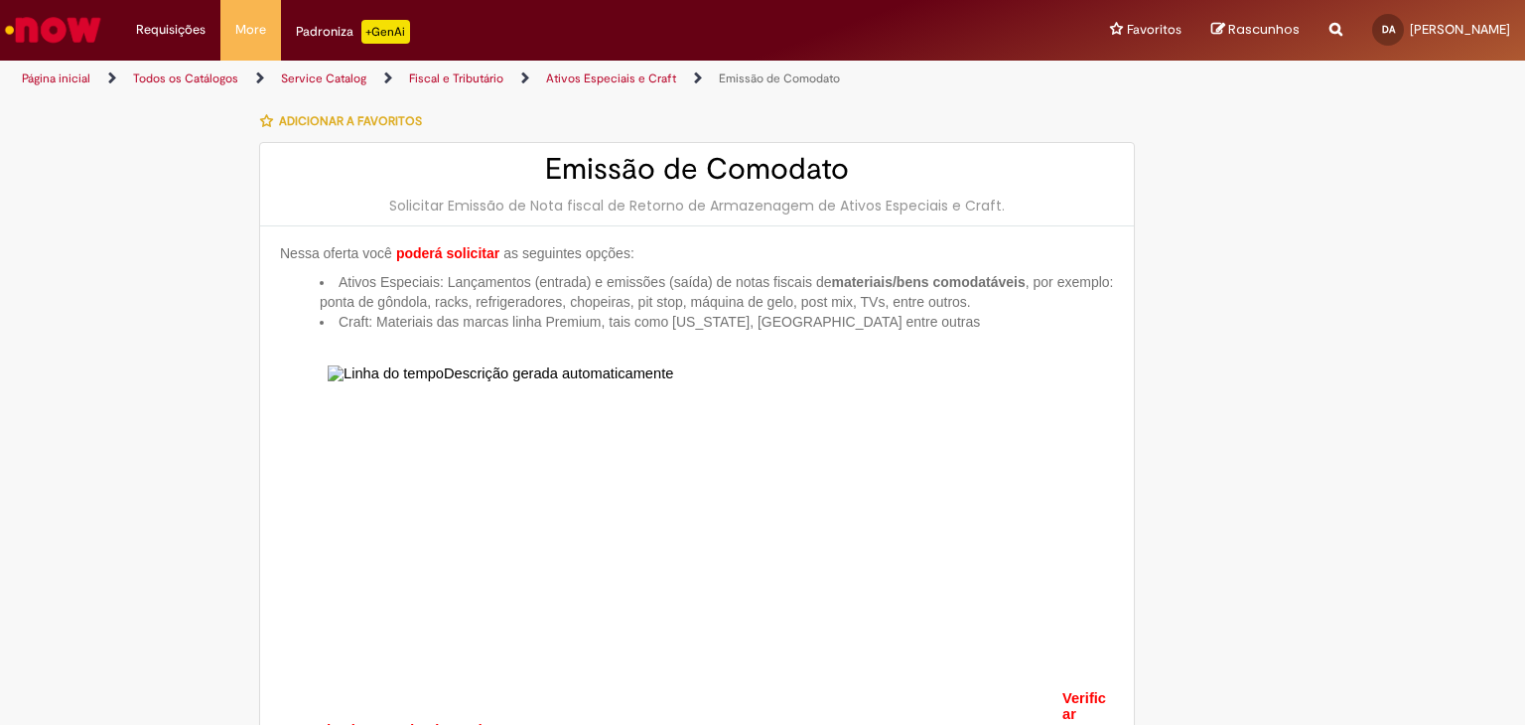
click at [53, 45] on img "Ir para a Homepage" at bounding box center [53, 30] width 102 height 40
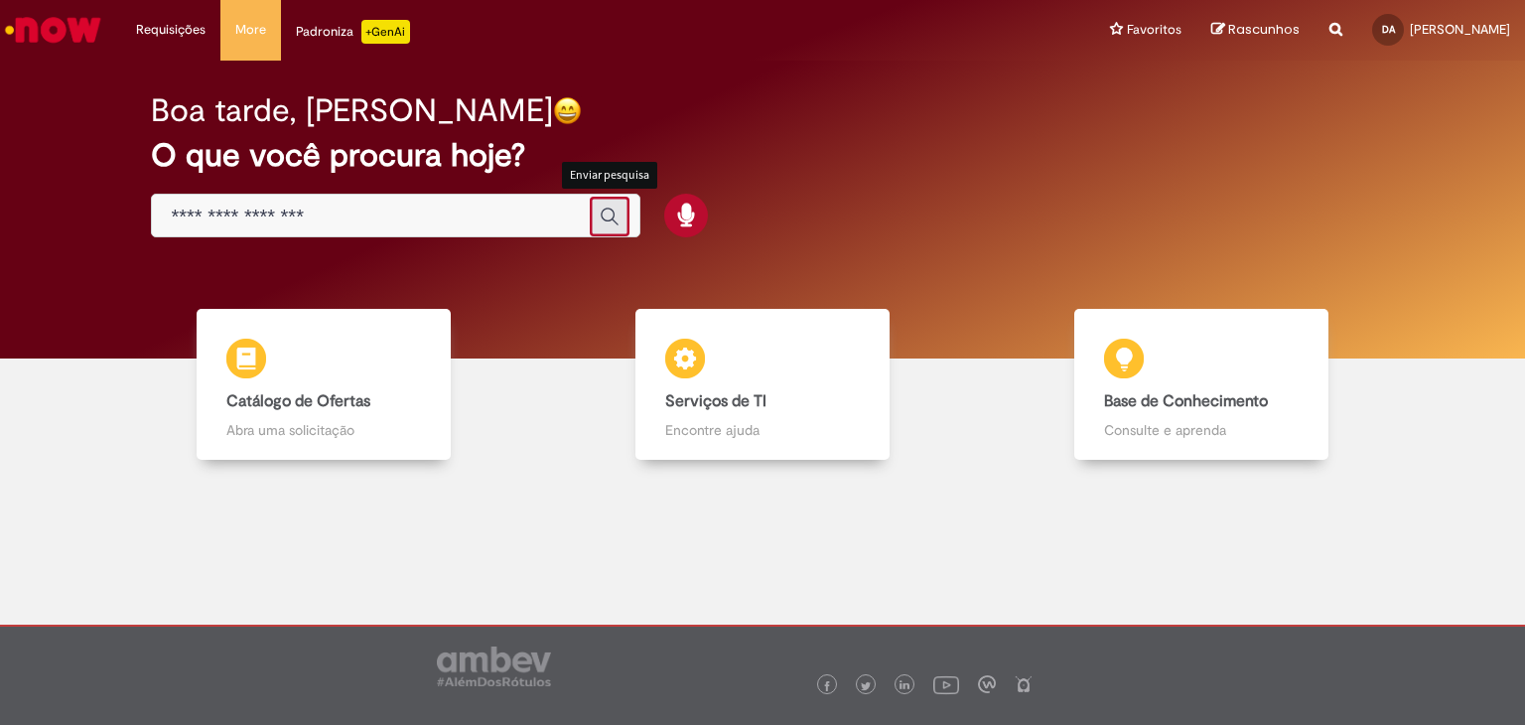
click at [605, 216] on icon "Enviar pesquisa" at bounding box center [610, 217] width 20 height 20
click at [612, 216] on icon "Enviar pesquisa" at bounding box center [610, 217] width 20 height 20
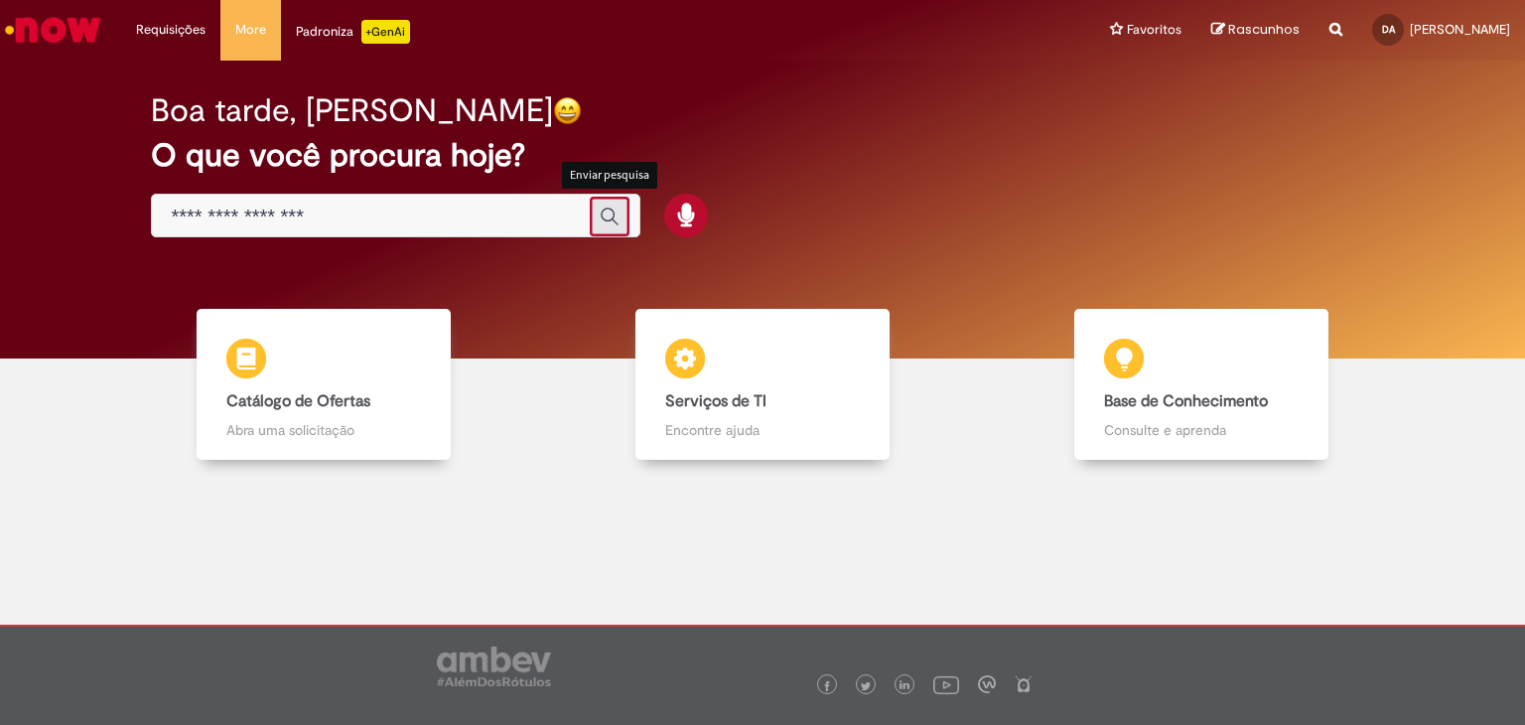
click at [612, 216] on icon "Enviar pesquisa" at bounding box center [610, 217] width 20 height 20
click at [607, 215] on icon "Enviar pesquisa" at bounding box center [610, 217] width 20 height 20
click at [606, 217] on icon "Enviar pesquisa" at bounding box center [610, 217] width 20 height 20
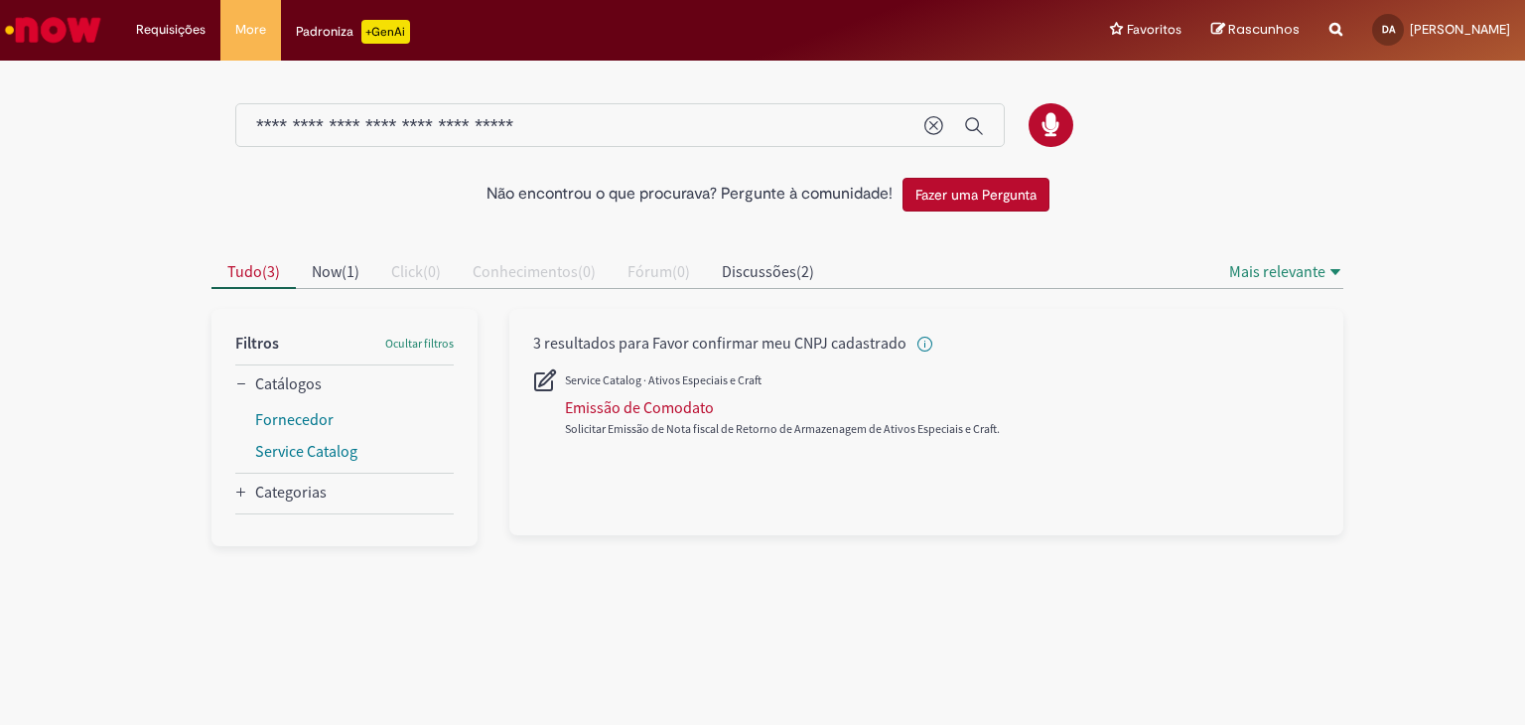
type input "**********"
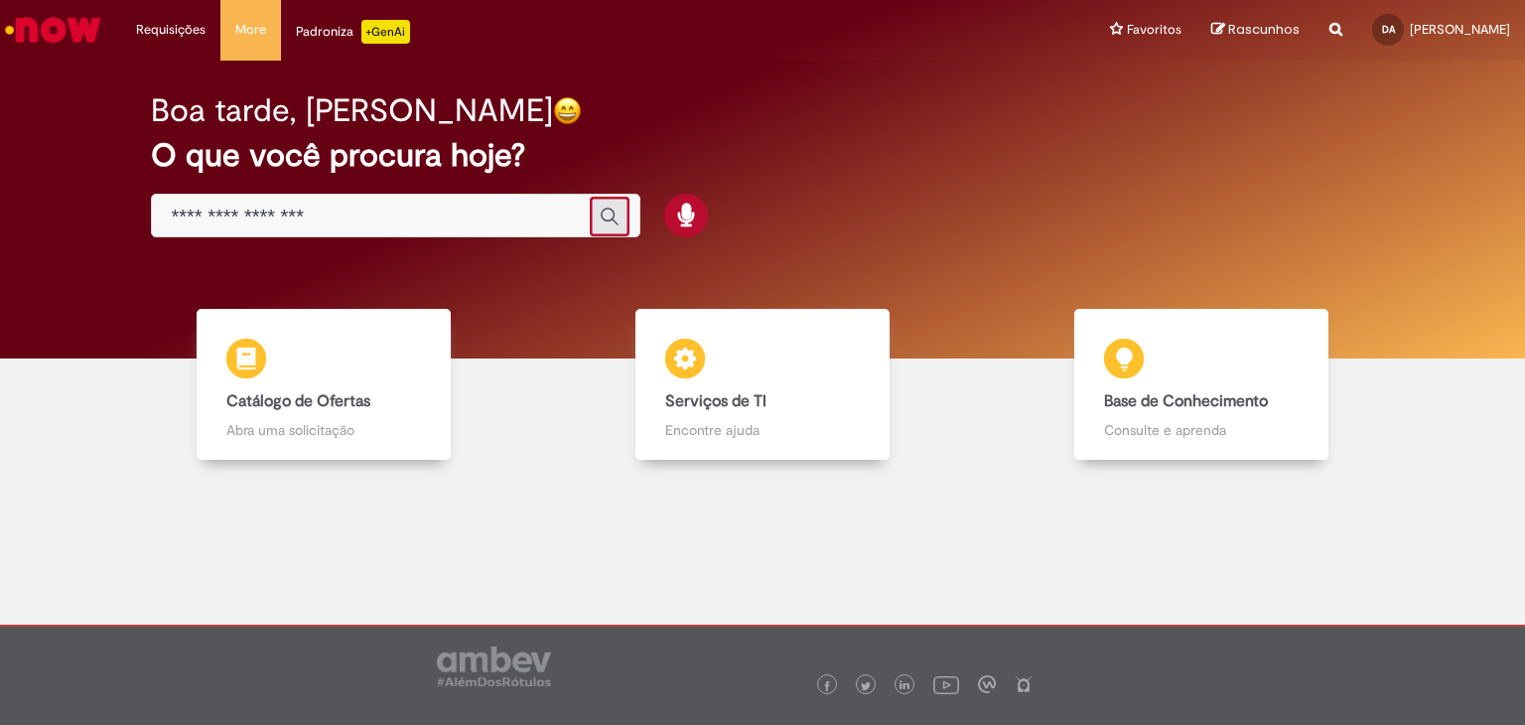
click at [607, 213] on icon "Enviar pesquisa" at bounding box center [610, 217] width 20 height 20
click at [1341, 30] on icon "Search from all sources" at bounding box center [1335, 18] width 13 height 36
click at [1147, 32] on span "Rascunhos" at bounding box center [1147, 29] width 71 height 19
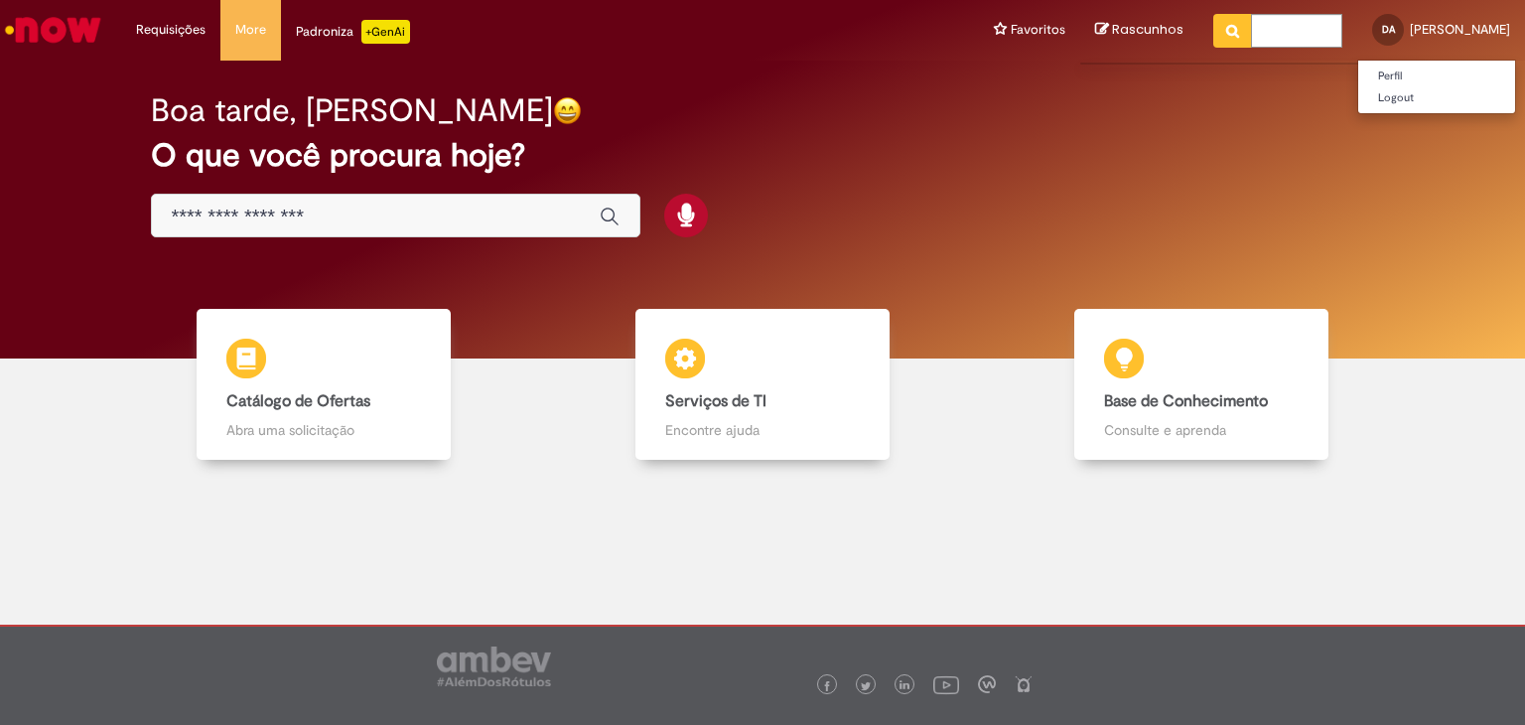
click at [1389, 29] on span "DA" at bounding box center [1388, 29] width 13 height 13
click at [1390, 74] on link "Perfil" at bounding box center [1436, 77] width 157 height 22
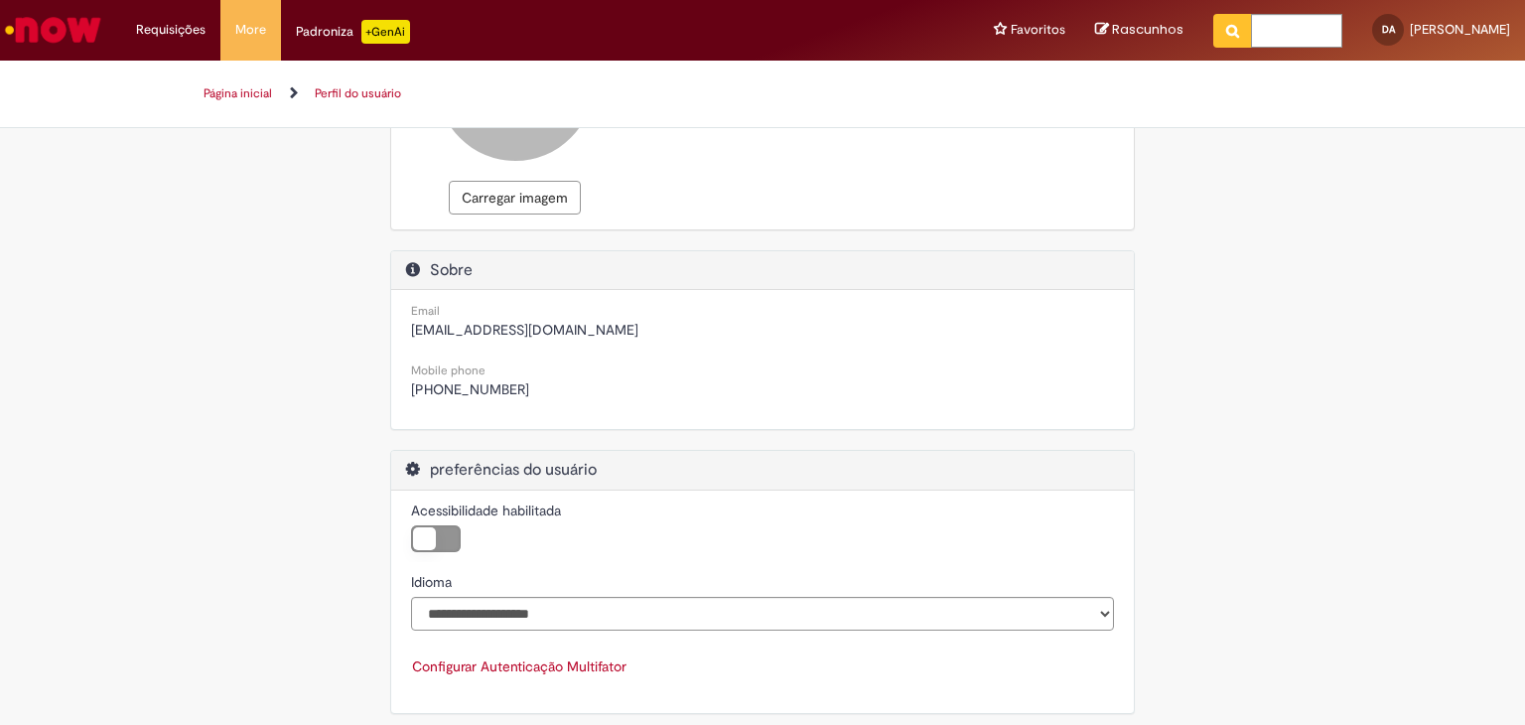
scroll to position [219, 0]
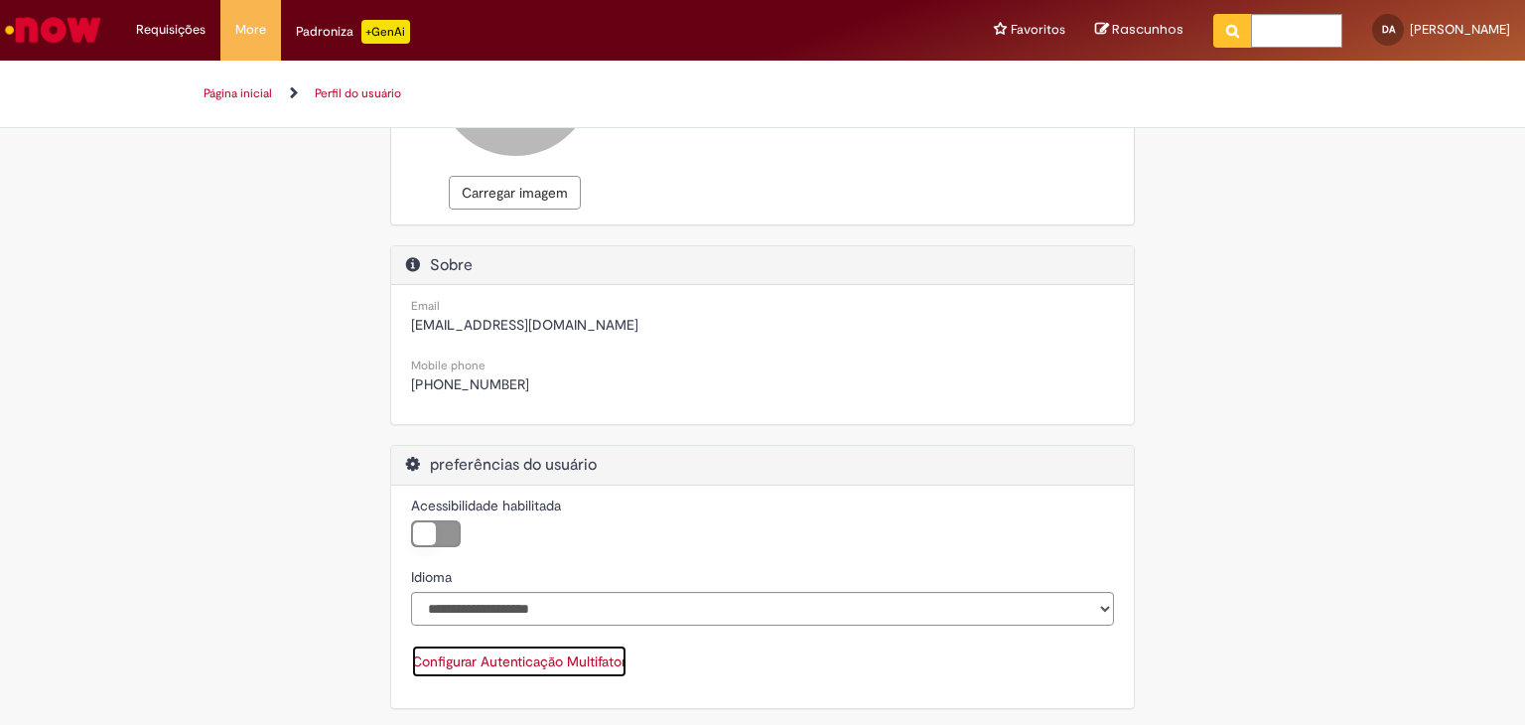
click at [561, 655] on button "Configurar Autenticação Multifator" at bounding box center [519, 661] width 216 height 34
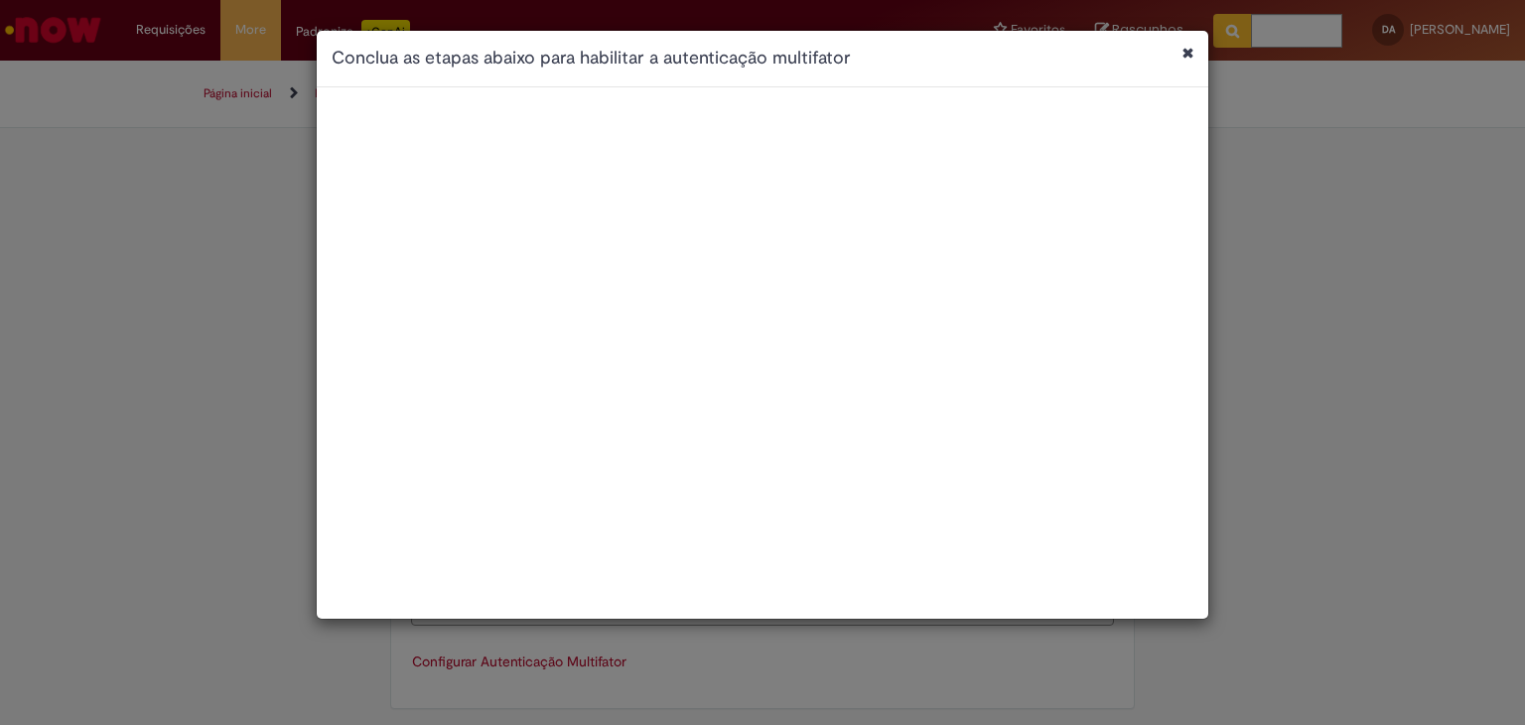
scroll to position [0, 0]
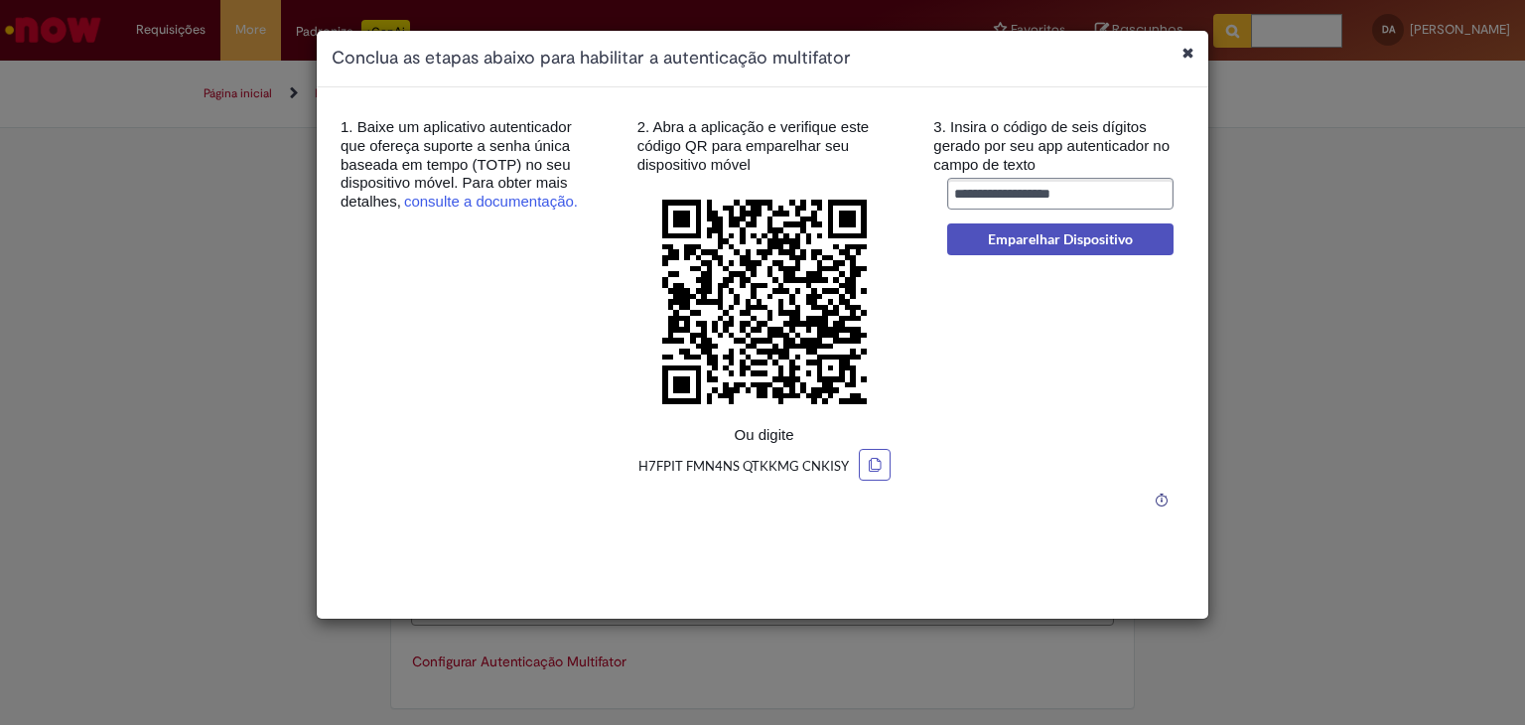
click at [1192, 55] on icon "Fechar caixa de diálogo" at bounding box center [1187, 53] width 11 height 14
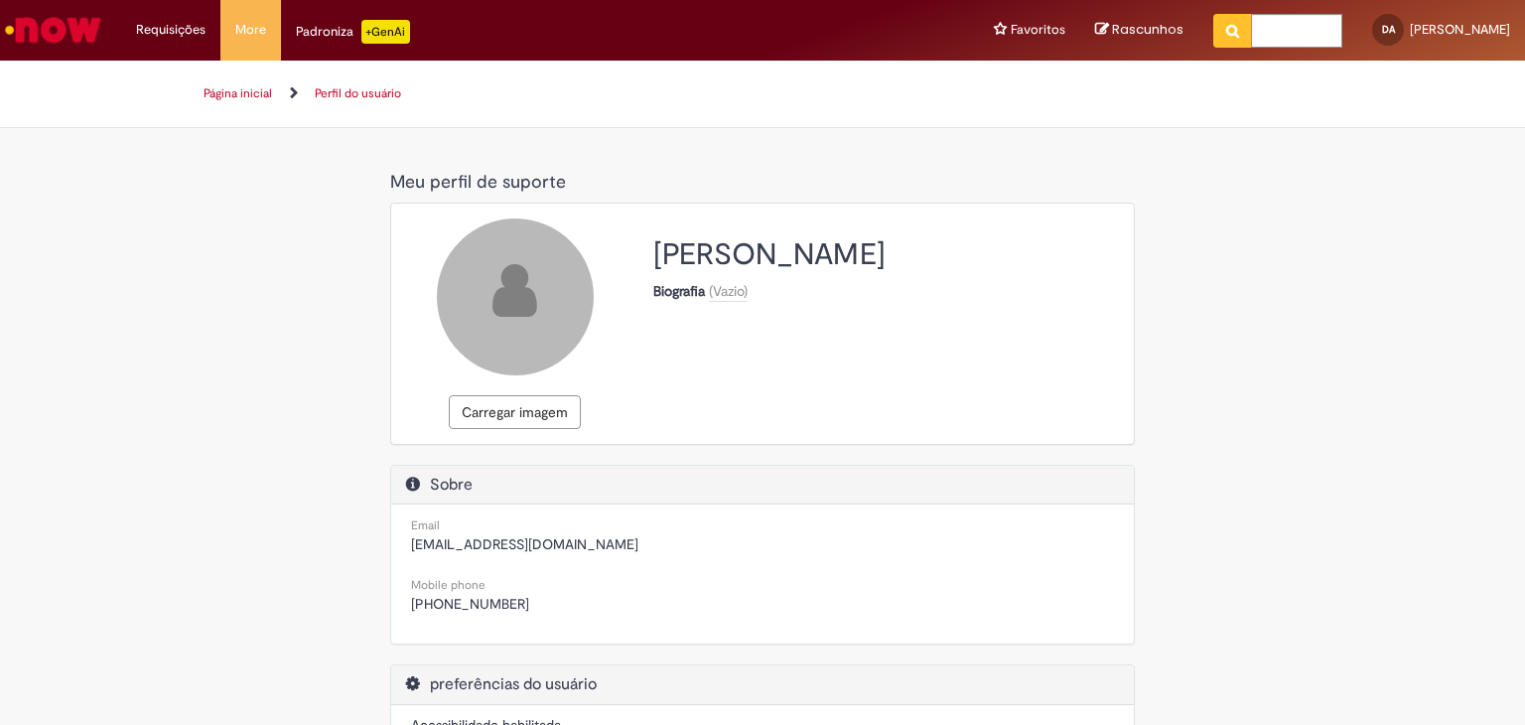
click at [1238, 33] on icon "Pesquisar" at bounding box center [1232, 31] width 13 height 14
drag, startPoint x: 1511, startPoint y: 1, endPoint x: 965, endPoint y: 433, distance: 696.2
click at [965, 433] on div "Carregar imagem Douglas Almeida Biografia (Vazio)" at bounding box center [762, 324] width 743 height 240
click at [35, 30] on img "Ir para a Homepage" at bounding box center [53, 30] width 102 height 40
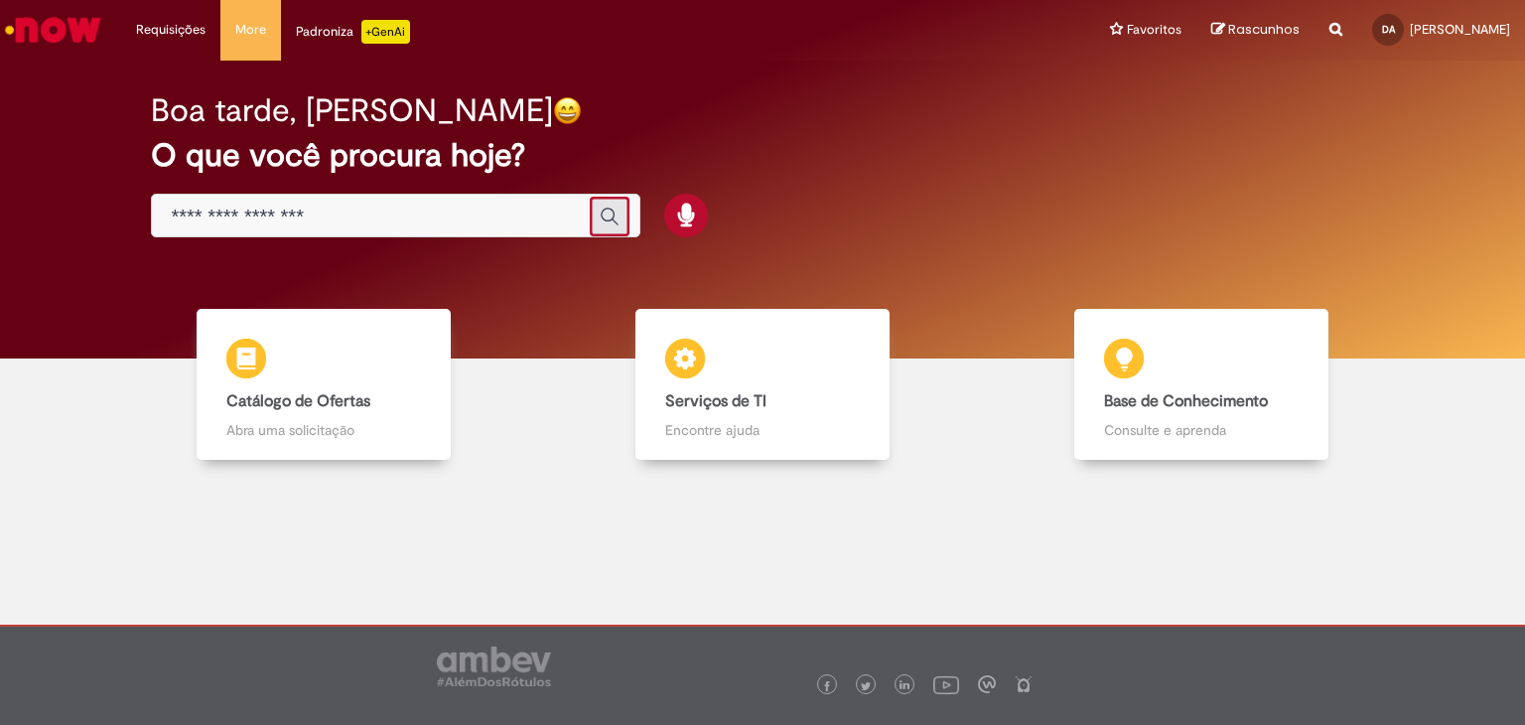
click at [605, 219] on icon "Enviar pesquisa" at bounding box center [610, 217] width 20 height 20
click at [604, 219] on icon "Enviar pesquisa" at bounding box center [610, 217] width 18 height 18
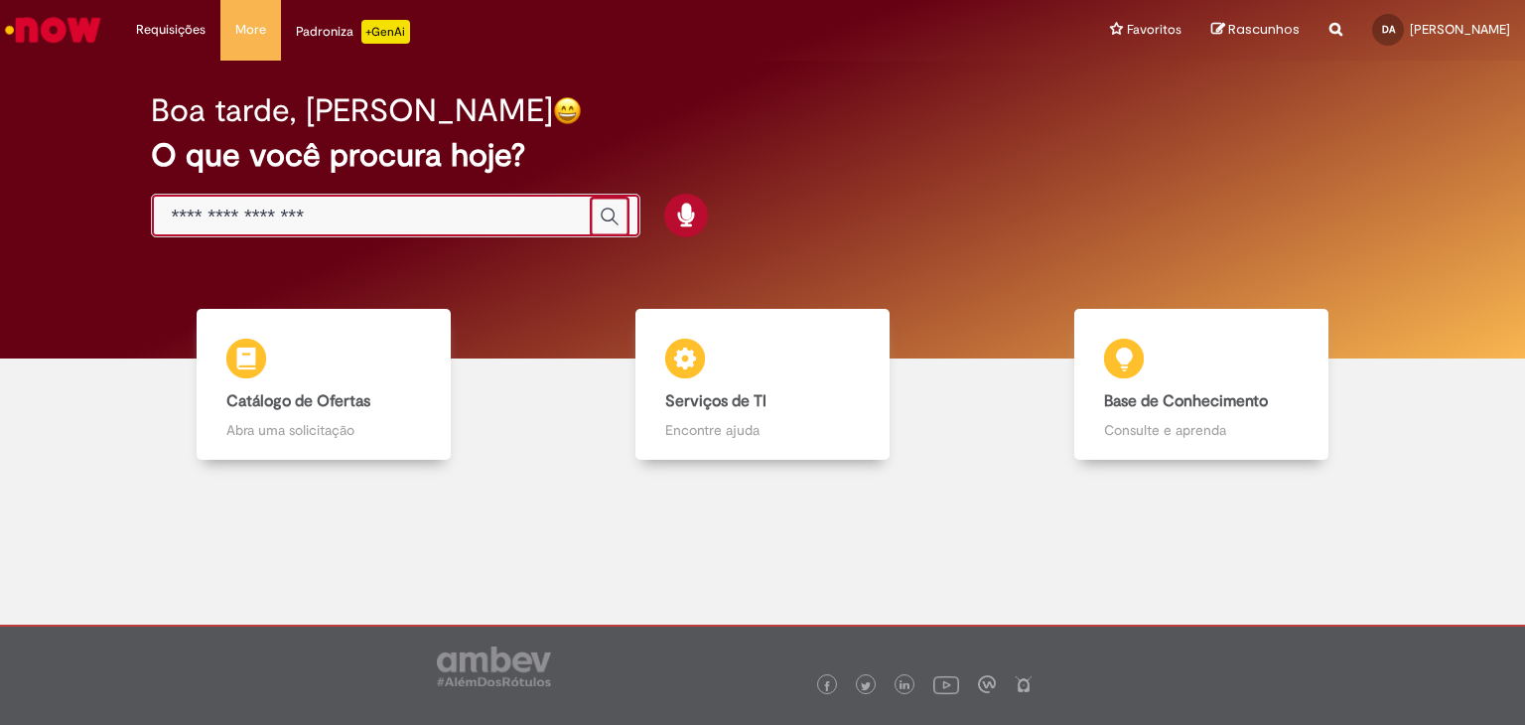
click at [188, 209] on input "Basta digitar aqui" at bounding box center [376, 217] width 408 height 23
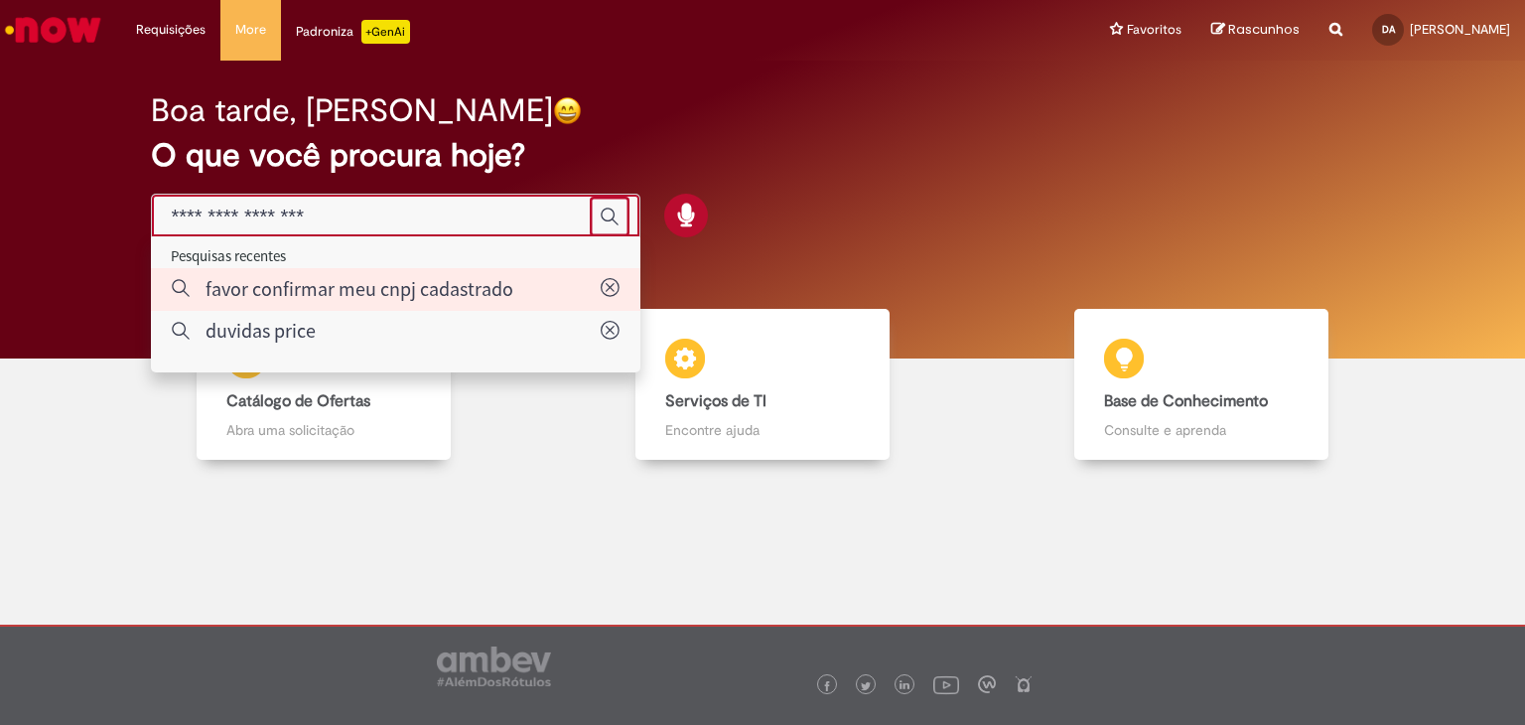
type input "**********"
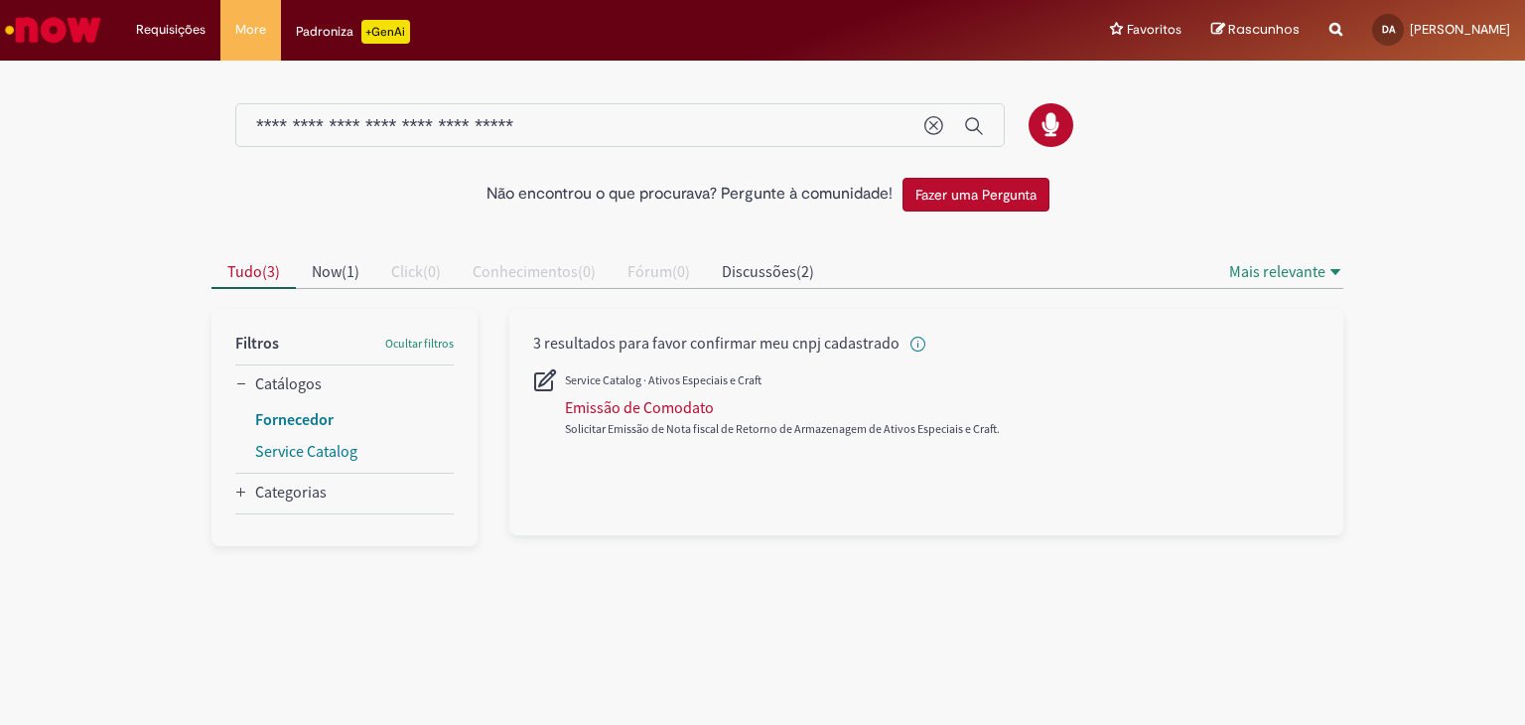
click at [310, 420] on link "Fornecedor" at bounding box center [294, 419] width 78 height 20
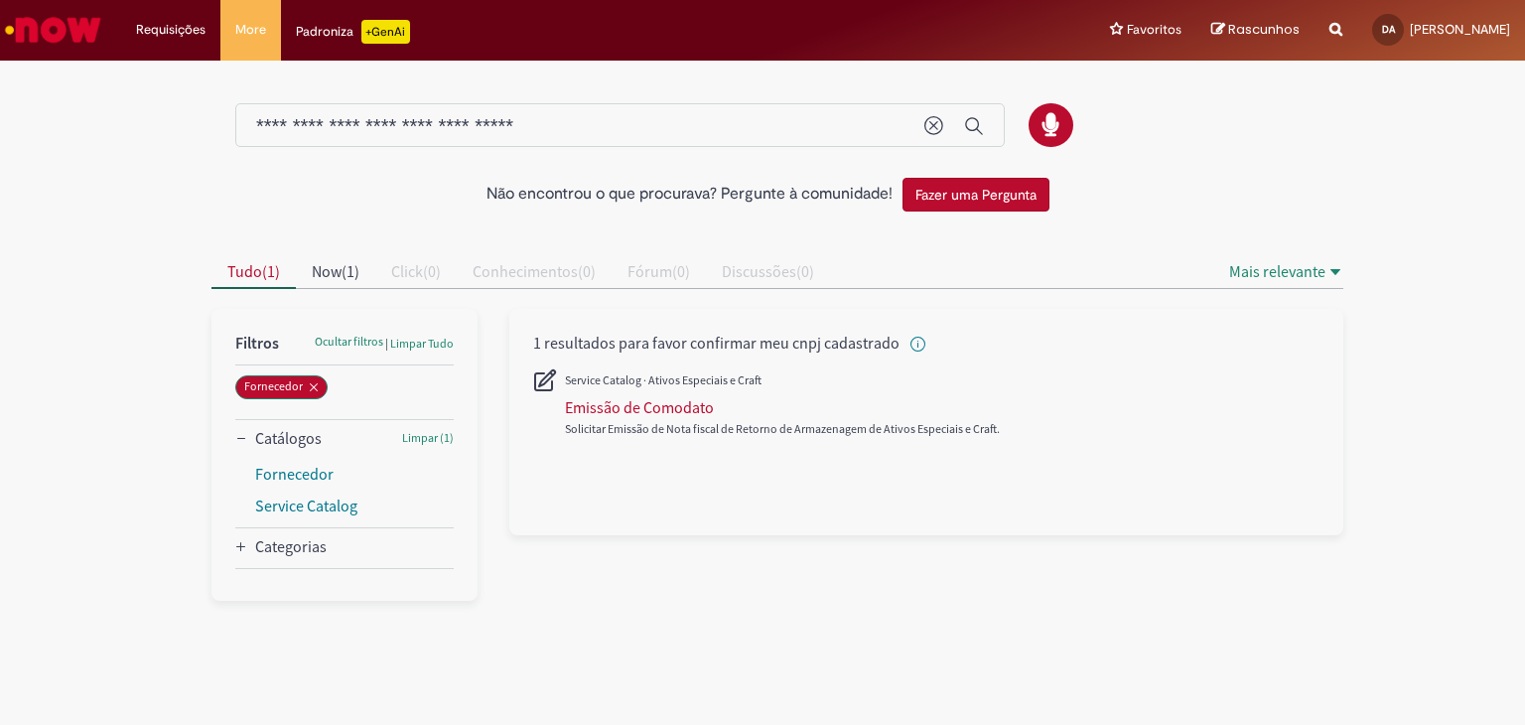
click at [242, 547] on icon "Categorias" at bounding box center [241, 547] width 12 height 12
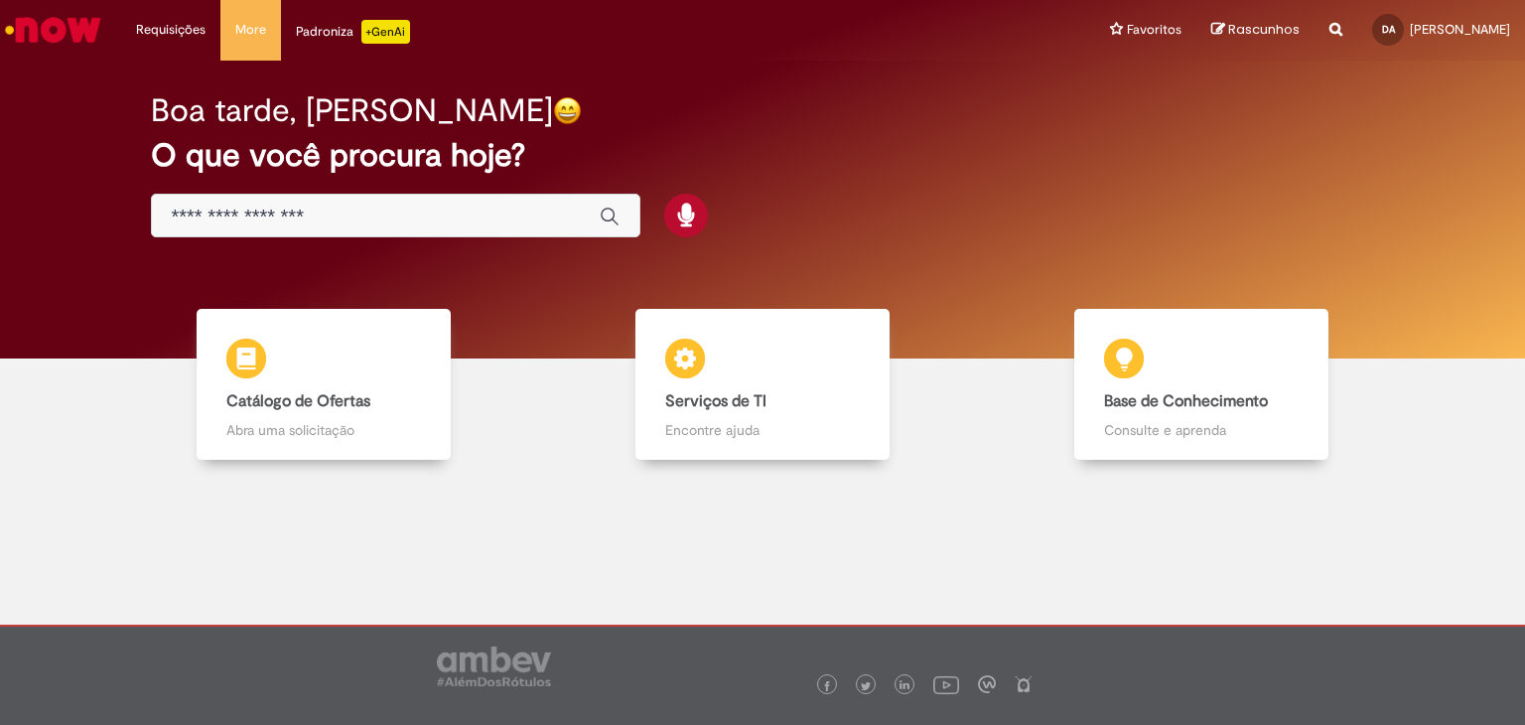
click at [266, 220] on input "Basta digitar aqui" at bounding box center [376, 217] width 408 height 23
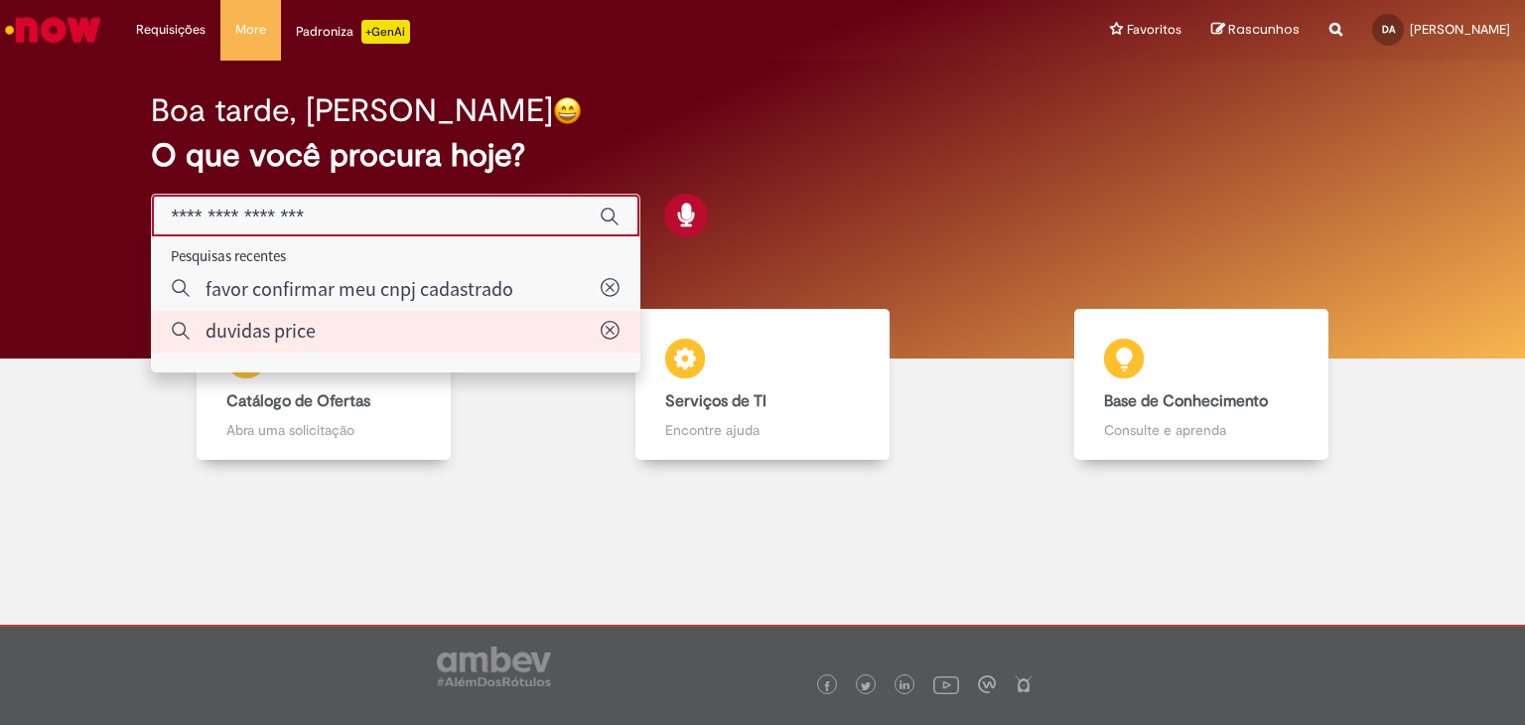
type input "**********"
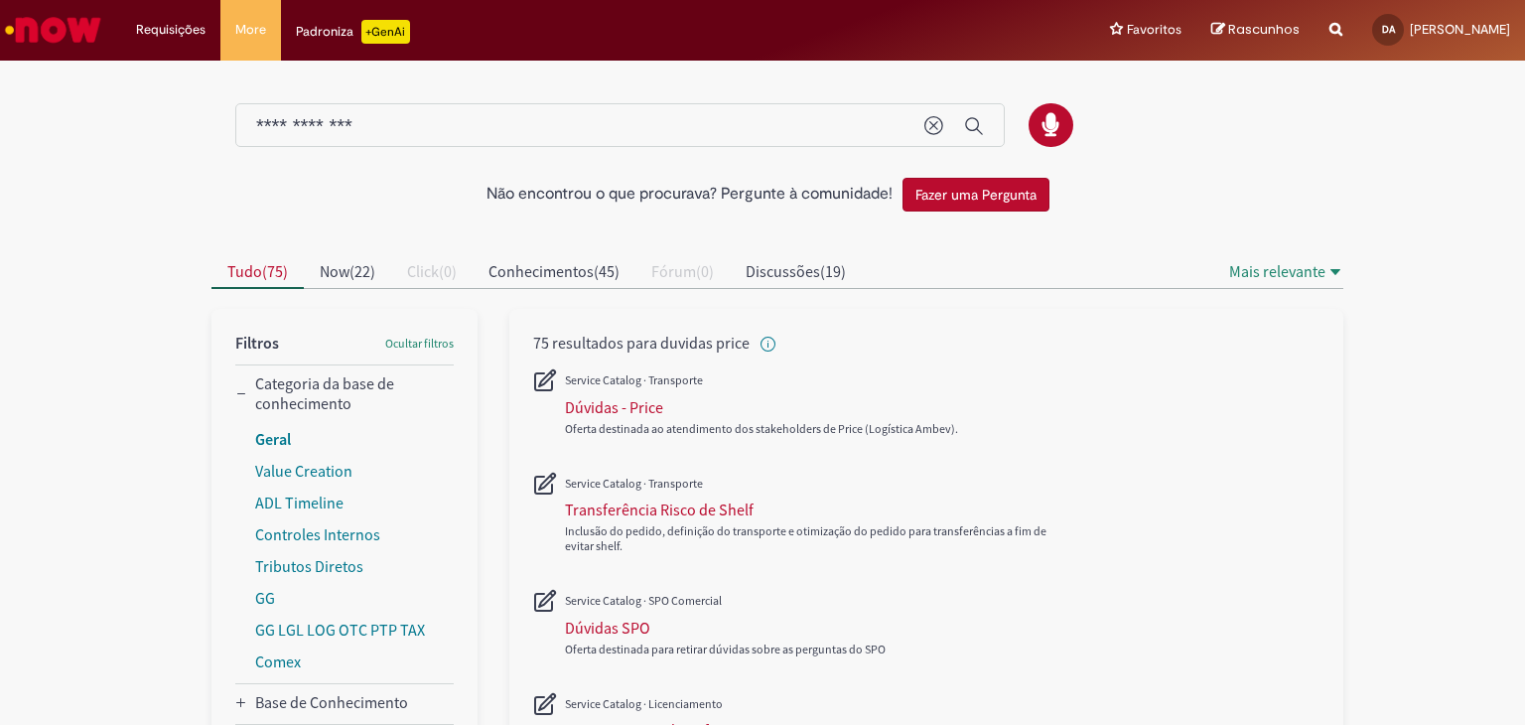
click at [272, 438] on link "Geral" at bounding box center [273, 439] width 36 height 20
